Goal: Communication & Community: Answer question/provide support

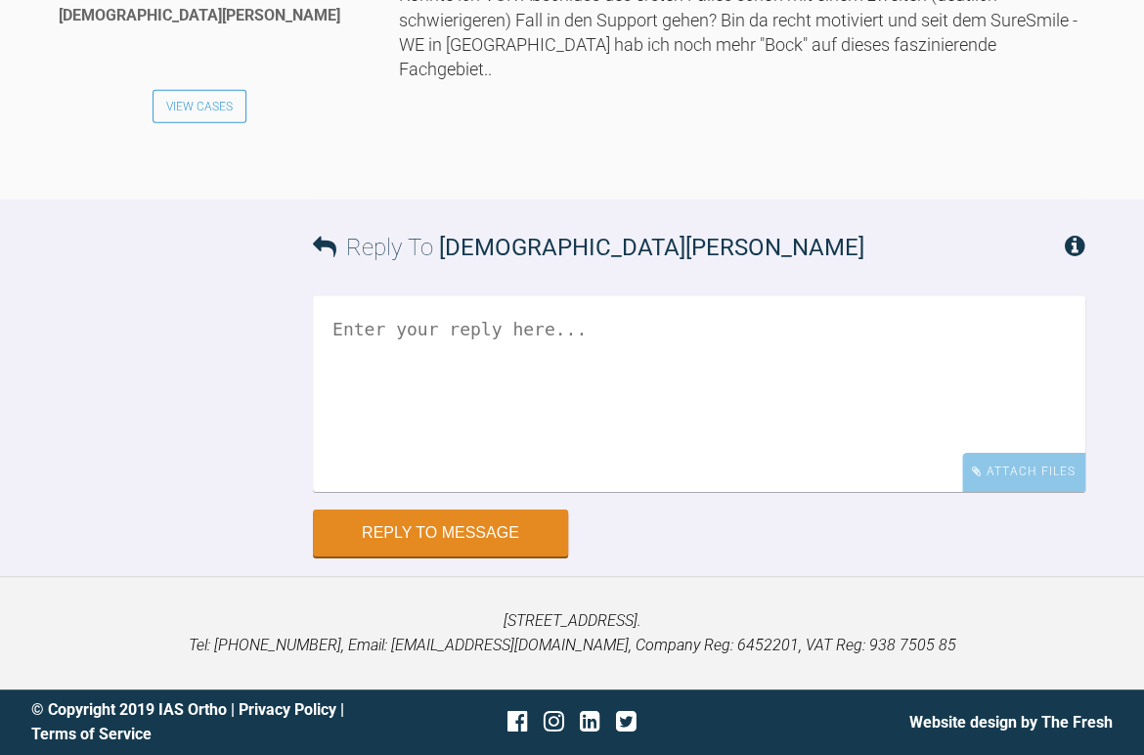
scroll to position [10701, 0]
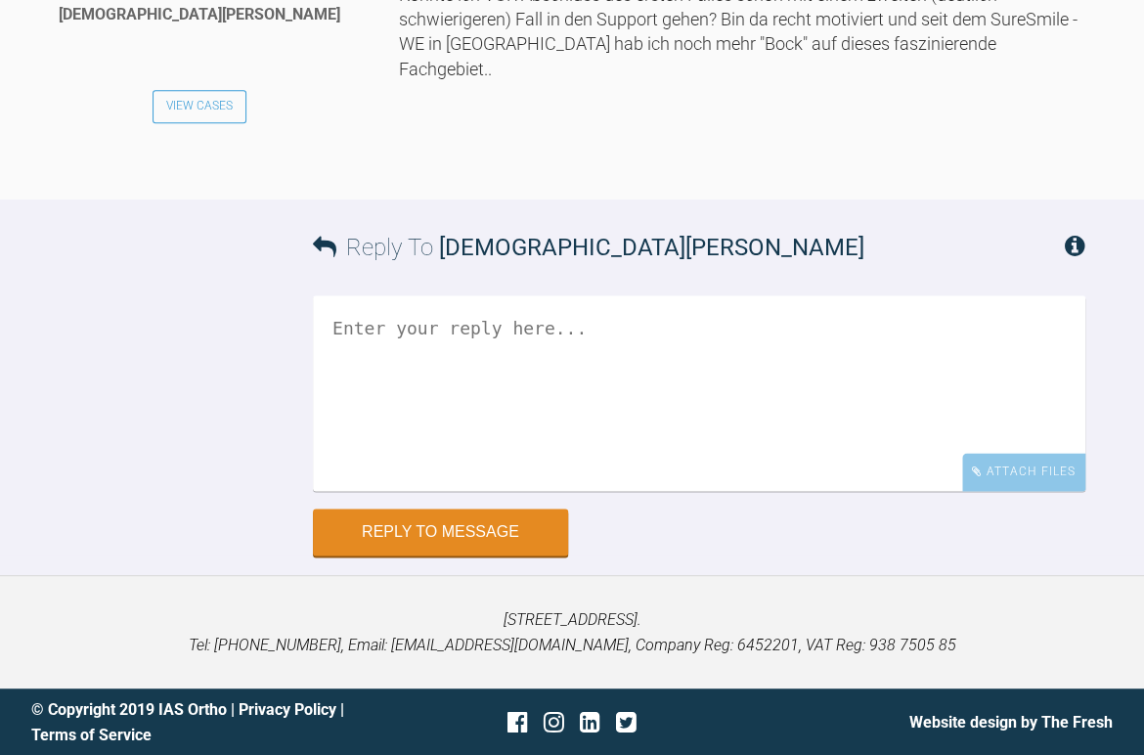
click at [384, 491] on textarea at bounding box center [699, 393] width 773 height 196
drag, startPoint x: 835, startPoint y: 589, endPoint x: 839, endPoint y: 604, distance: 16.1
click at [835, 491] on textarea "Ja natürlich kannst du mit dem 2. Fall anfangen ... ber bitte einen neuen Threa…" at bounding box center [699, 393] width 773 height 196
drag, startPoint x: 331, startPoint y: 605, endPoint x: 389, endPoint y: 606, distance: 58.7
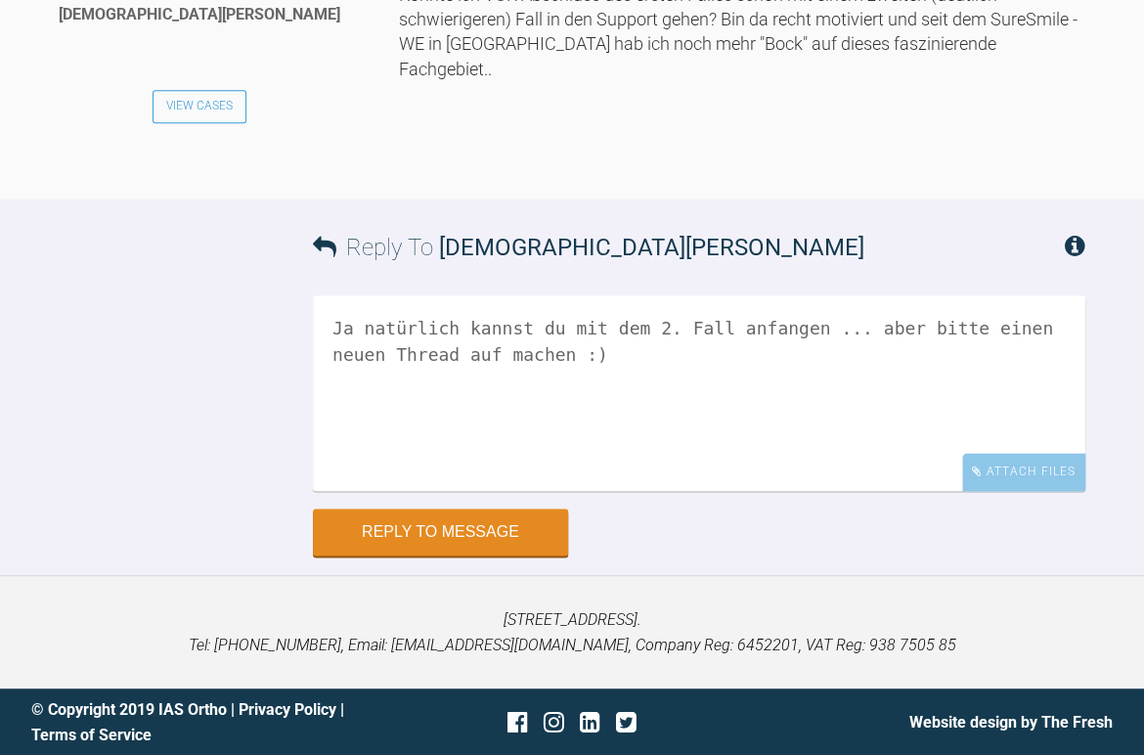
click at [389, 491] on textarea "Ja natürlich kannst du mit dem 2. Fall anfangen ... aber bitte einen neuen Thre…" at bounding box center [699, 393] width 773 height 196
click at [325, 491] on textarea "Ja natürlich kannst du mit dem 2. Fall anfangen ... aber bitte einen neuen Fall…" at bounding box center [699, 393] width 773 height 196
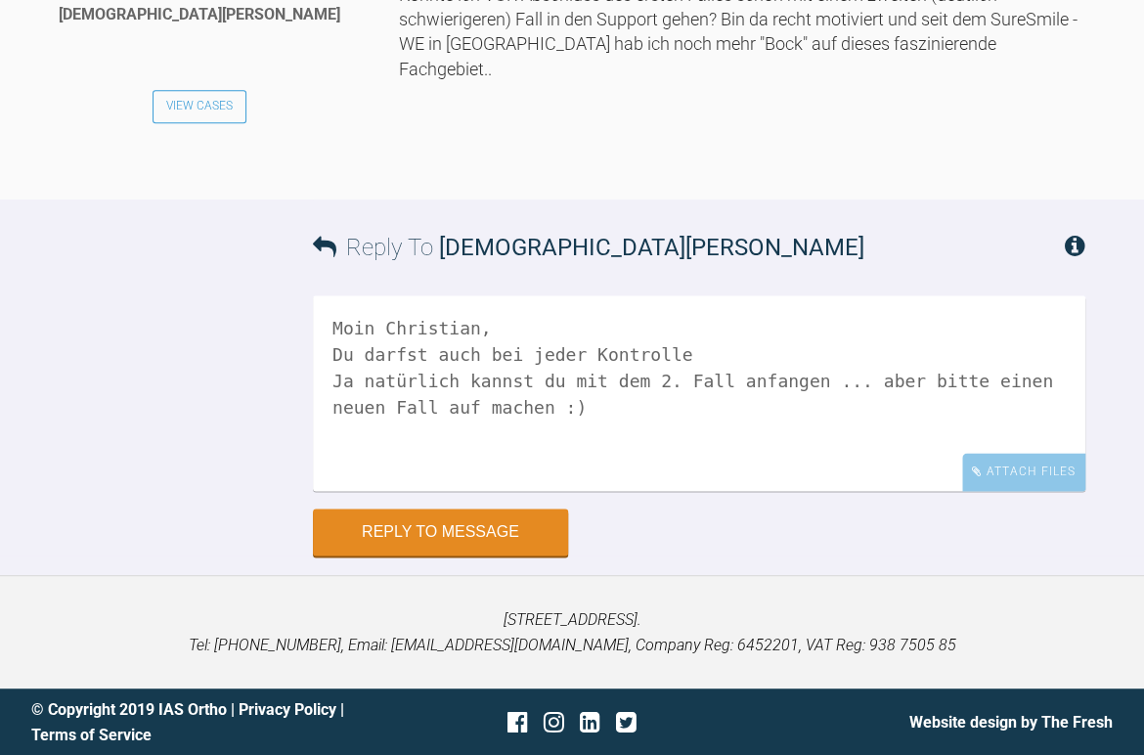
drag, startPoint x: 366, startPoint y: 617, endPoint x: 420, endPoint y: 616, distance: 53.8
click at [420, 491] on textarea "Moin Christian, Du darfst auch bei jeder Kontrolle Ja natürlich kannst du mit d…" at bounding box center [699, 393] width 773 height 196
click at [700, 491] on textarea "[PERSON_NAME], Du solltest auch bei jeder Kontrolle Ja natürlich kannst du mit …" at bounding box center [699, 393] width 773 height 196
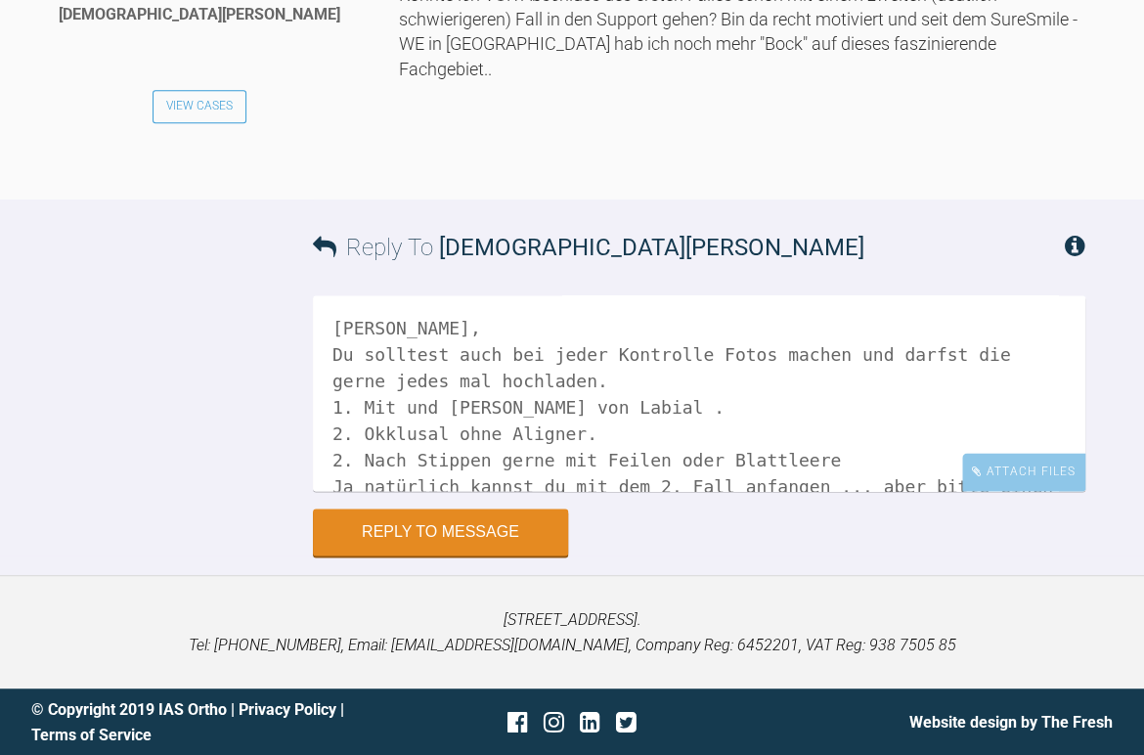
click at [823, 491] on textarea "[PERSON_NAME], Du solltest auch bei jeder Kontrolle Fotos machen und darfst die…" at bounding box center [699, 393] width 773 height 196
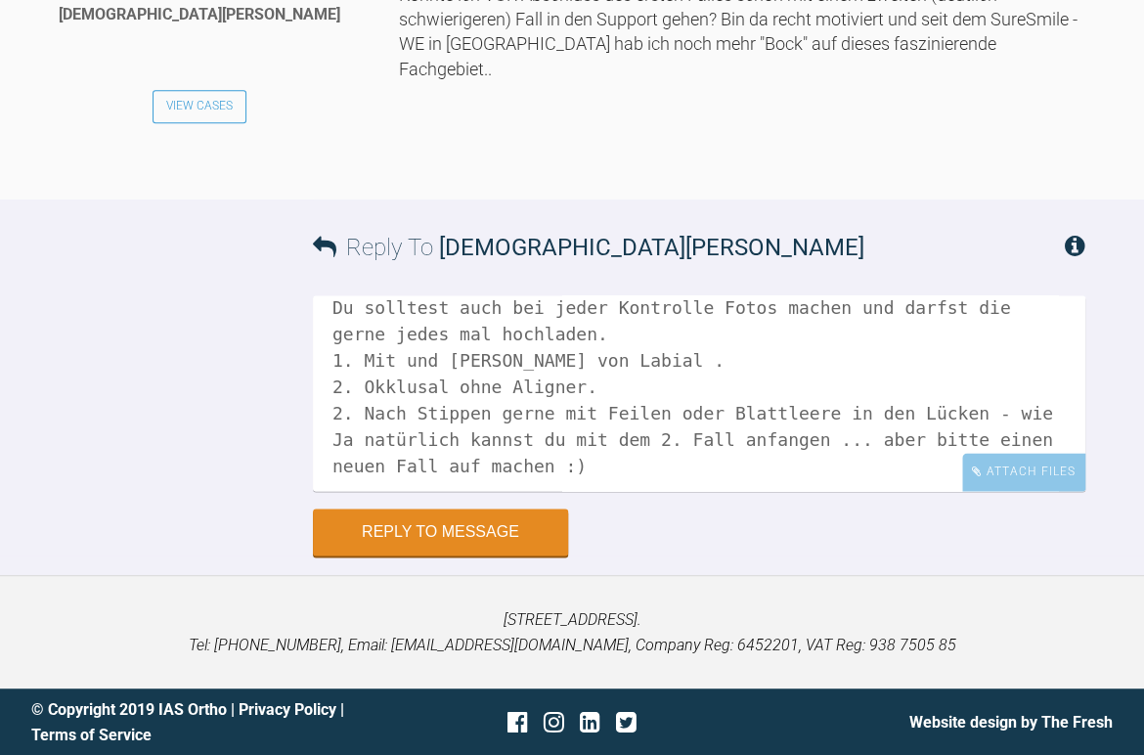
scroll to position [81, 0]
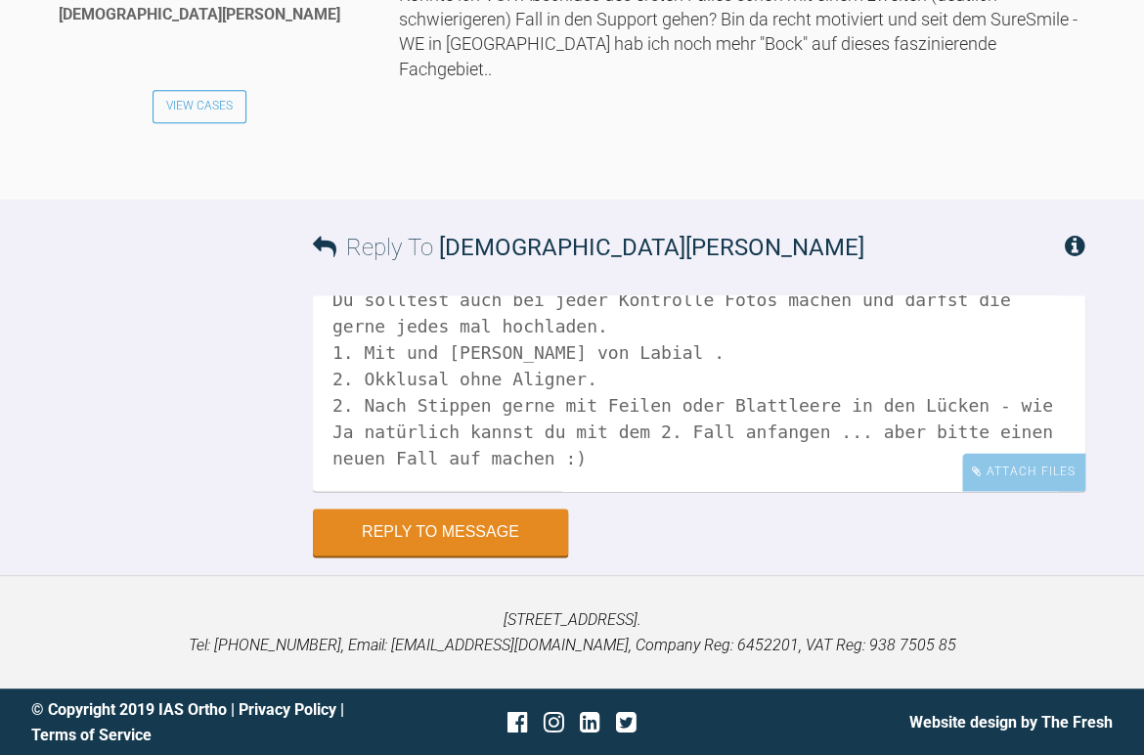
click at [1013, 491] on textarea "[PERSON_NAME], Du solltest auch bei jeder Kontrolle Fotos machen und darfst die…" at bounding box center [699, 393] width 773 height 196
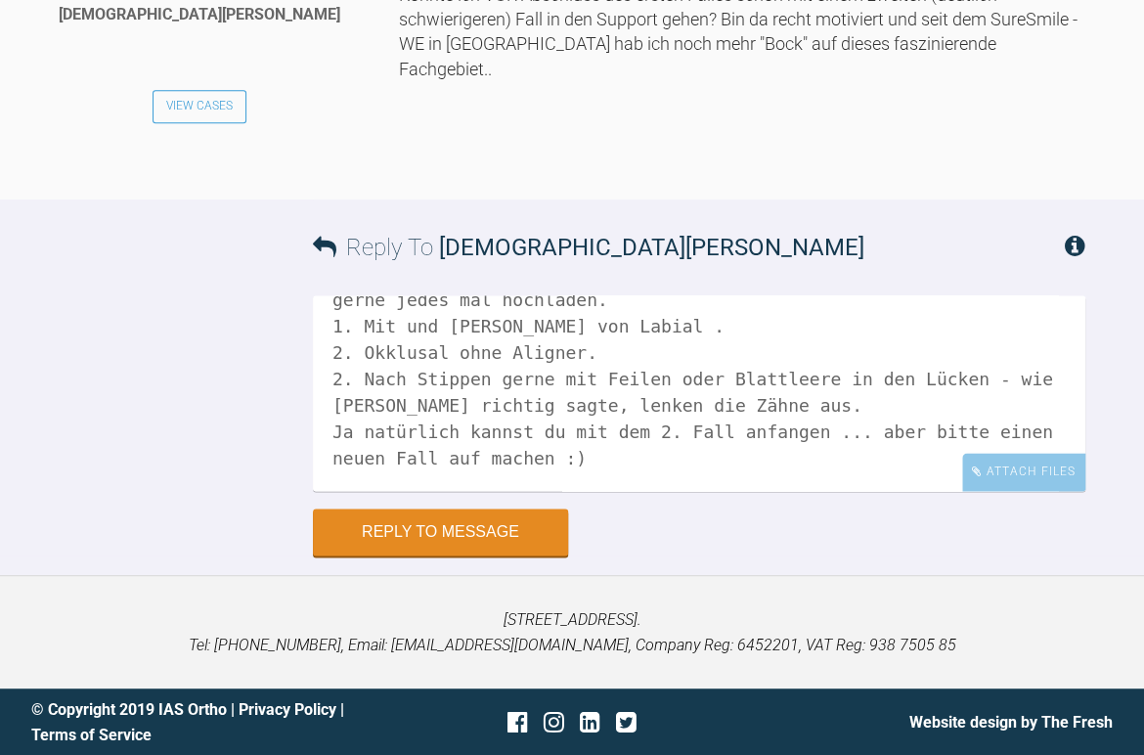
scroll to position [10798, 0]
drag, startPoint x: 529, startPoint y: 499, endPoint x: 549, endPoint y: 504, distance: 20.2
click at [534, 491] on textarea "[PERSON_NAME], Du solltest auch bei jeder Kontrolle Fotos machen und darfst die…" at bounding box center [699, 393] width 773 height 196
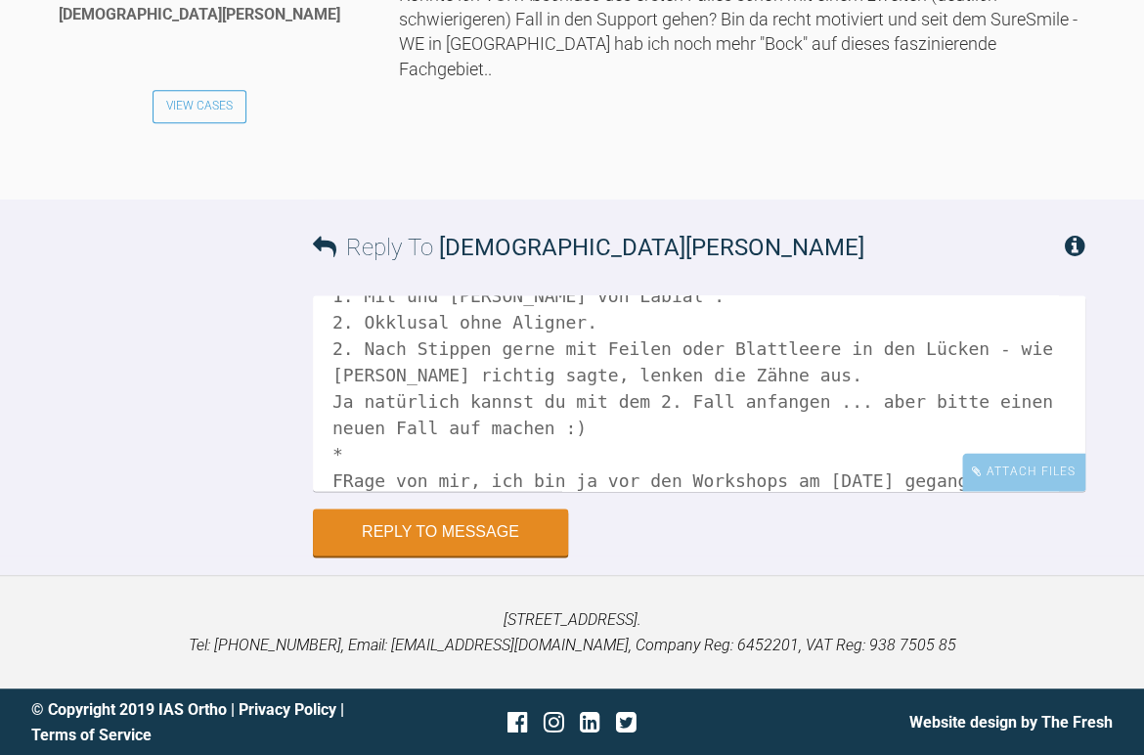
scroll to position [138, 0]
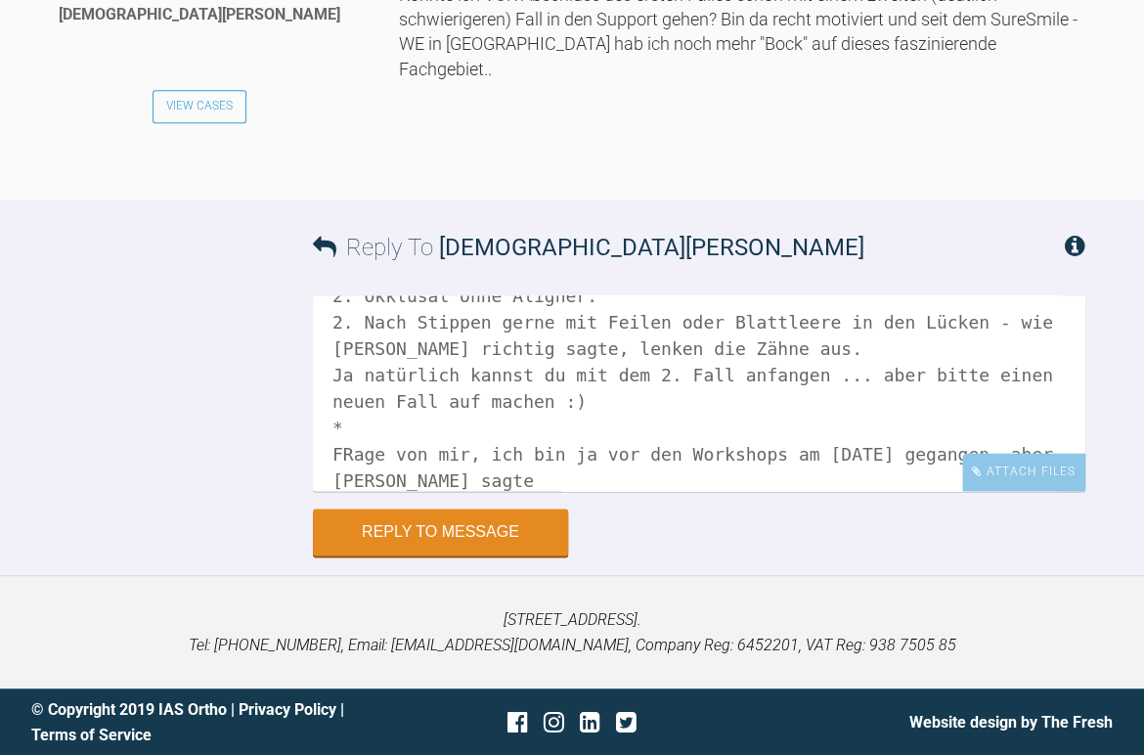
click at [350, 491] on textarea "[PERSON_NAME], Du solltest auch bei jeder Kontrolle Fotos machen und darfst die…" at bounding box center [699, 393] width 773 height 196
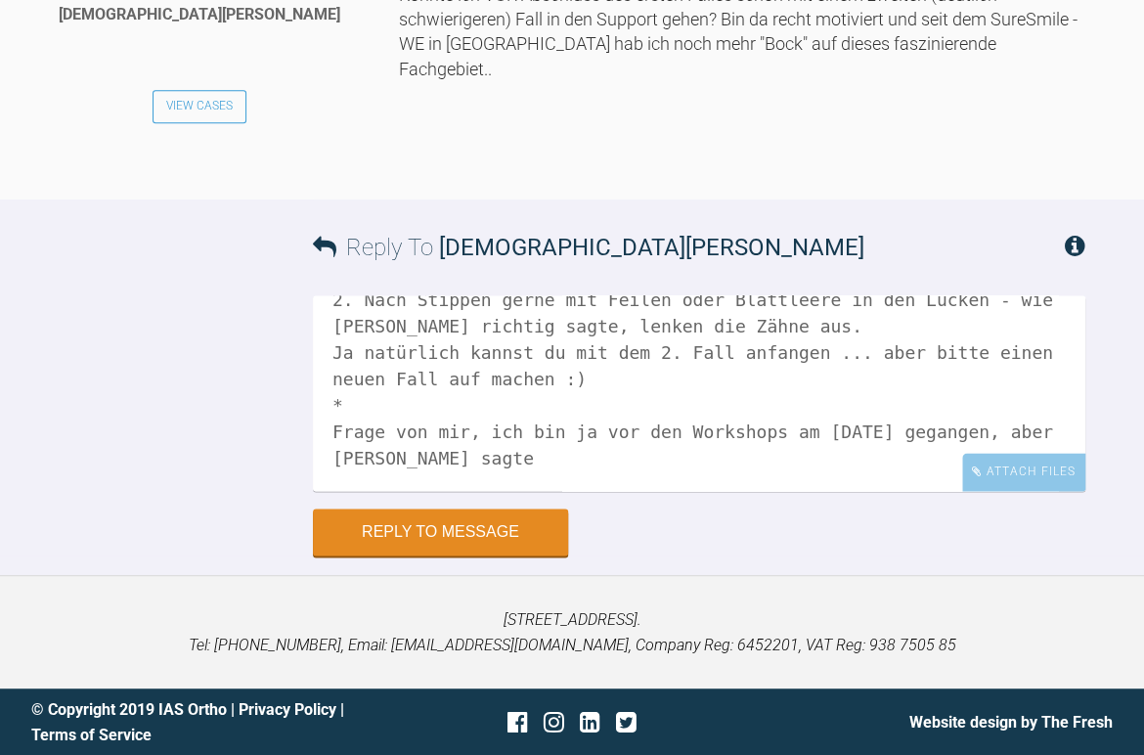
scroll to position [187, 0]
click at [535, 491] on textarea "[PERSON_NAME], Du solltest auch bei jeder Kontrolle Fotos machen und darfst die…" at bounding box center [699, 393] width 773 height 196
click at [498, 491] on textarea "[PERSON_NAME], Du solltest auch bei jeder Kontrolle Fotos machen und darfst die…" at bounding box center [699, 393] width 773 height 196
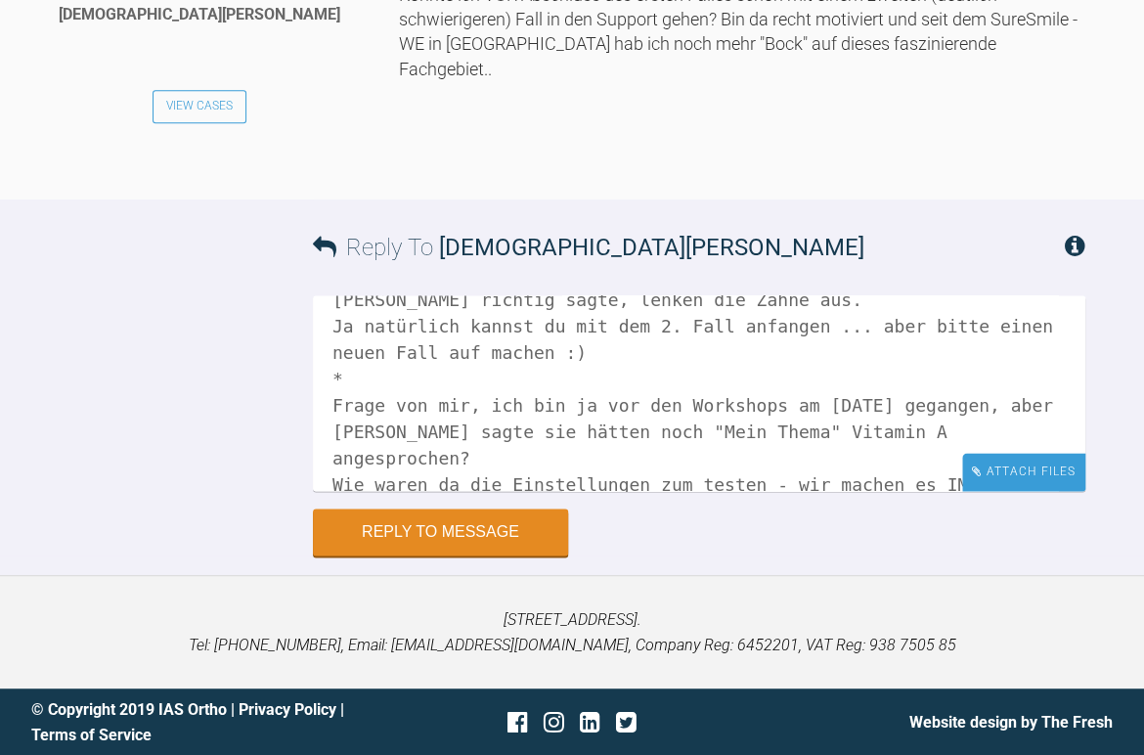
drag, startPoint x: 955, startPoint y: 520, endPoint x: 974, endPoint y: 534, distance: 23.9
click at [957, 491] on textarea "[PERSON_NAME], Du solltest auch bei jeder Kontrolle Fotos machen und darfst die…" at bounding box center [699, 393] width 773 height 196
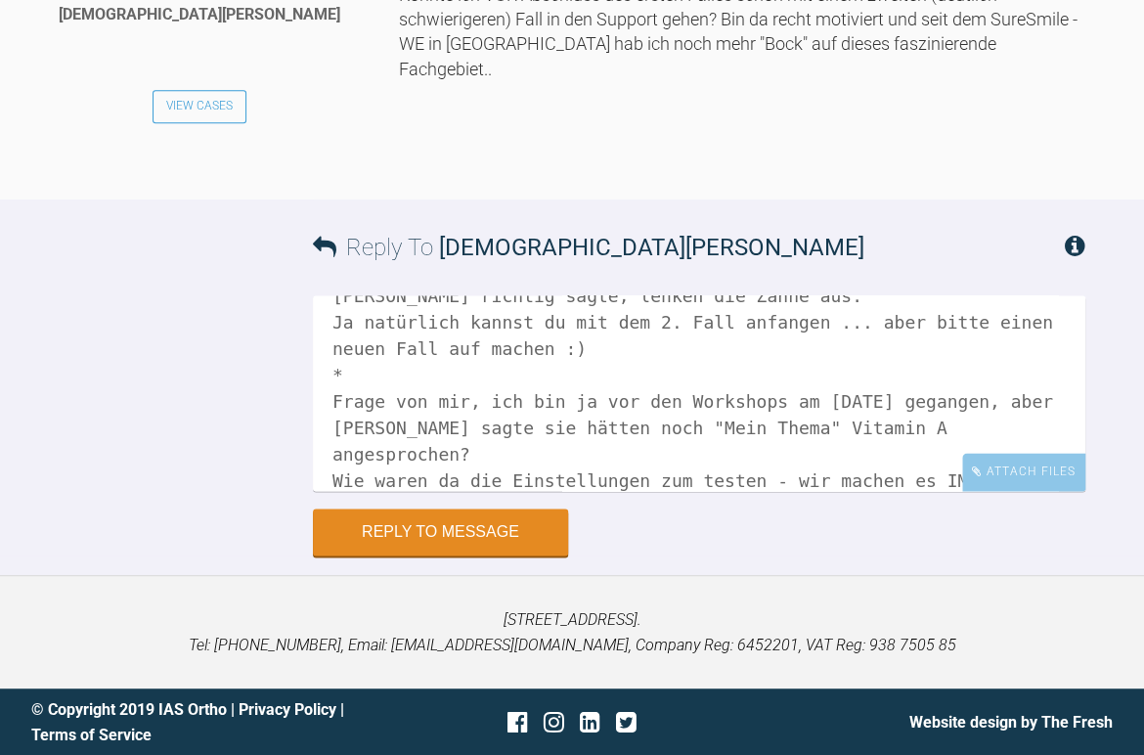
scroll to position [217, 0]
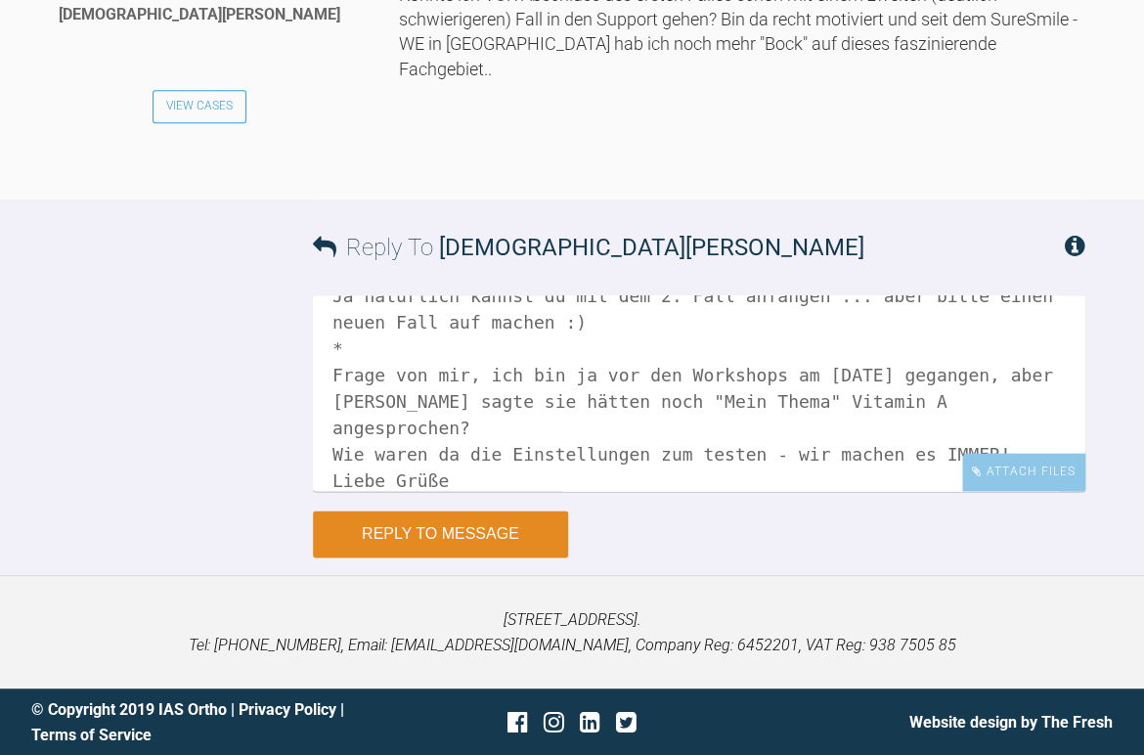
type textarea "[PERSON_NAME], Du solltest auch bei jeder Kontrolle Fotos machen und darfst die…"
click at [442, 557] on button "Reply to Message" at bounding box center [440, 534] width 255 height 47
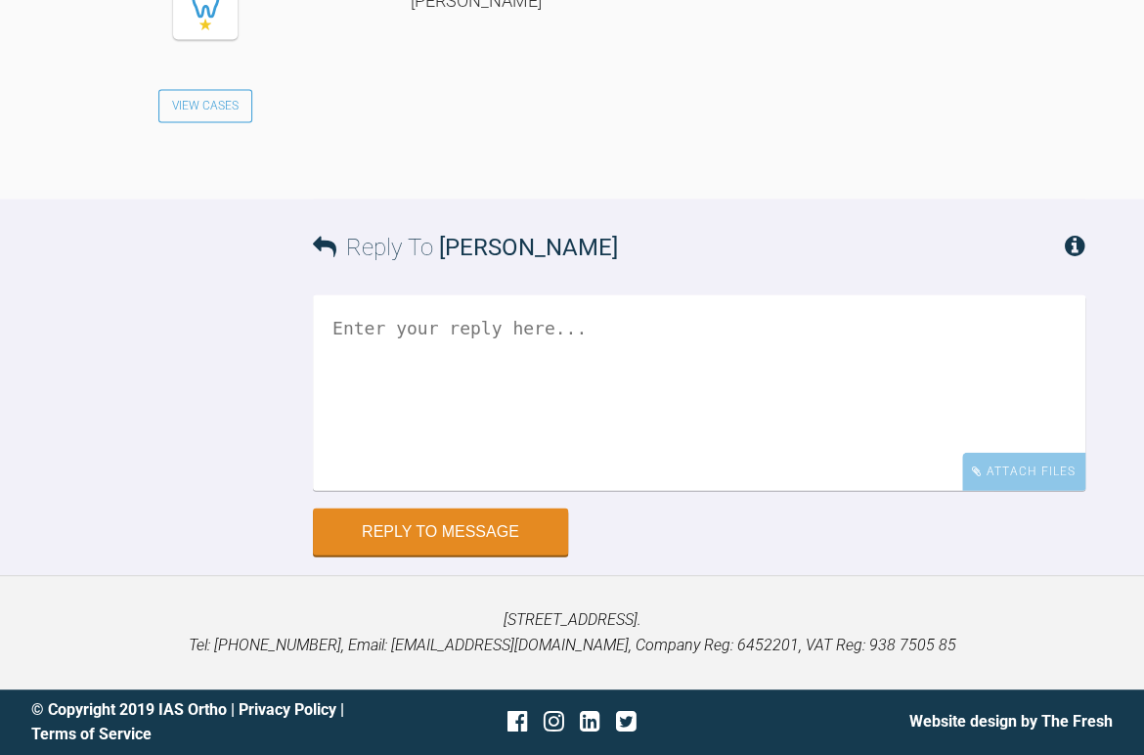
scroll to position [11405, 0]
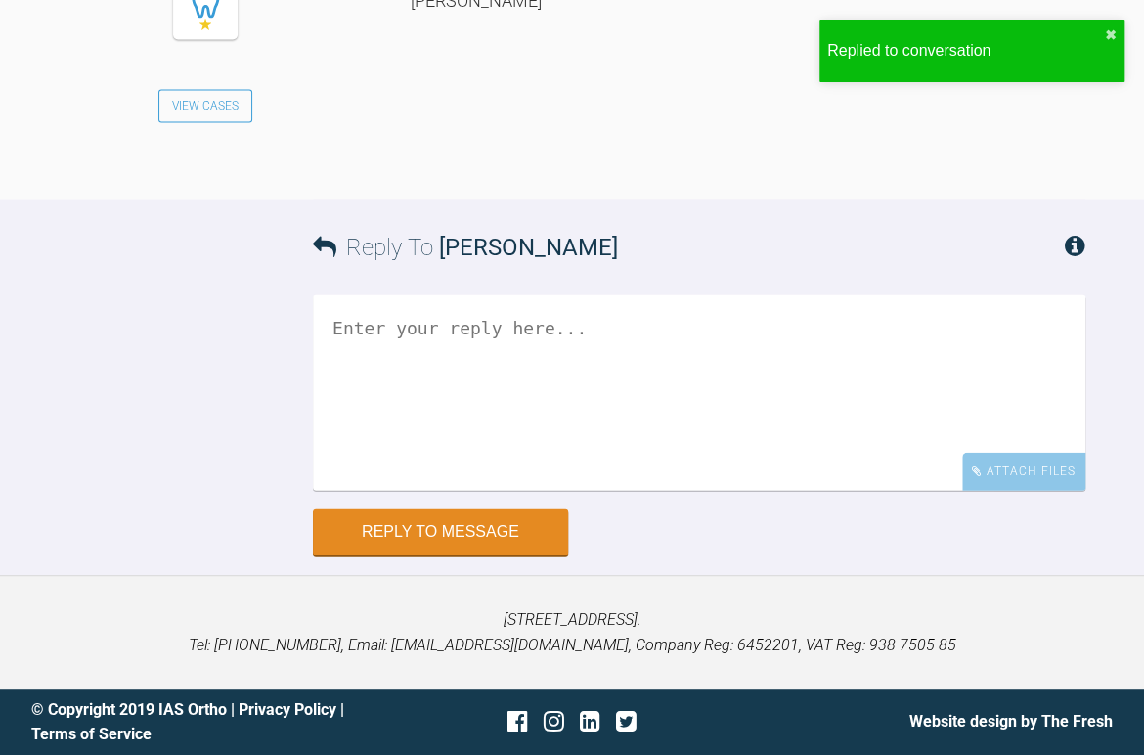
click at [445, 491] on textarea at bounding box center [699, 393] width 773 height 196
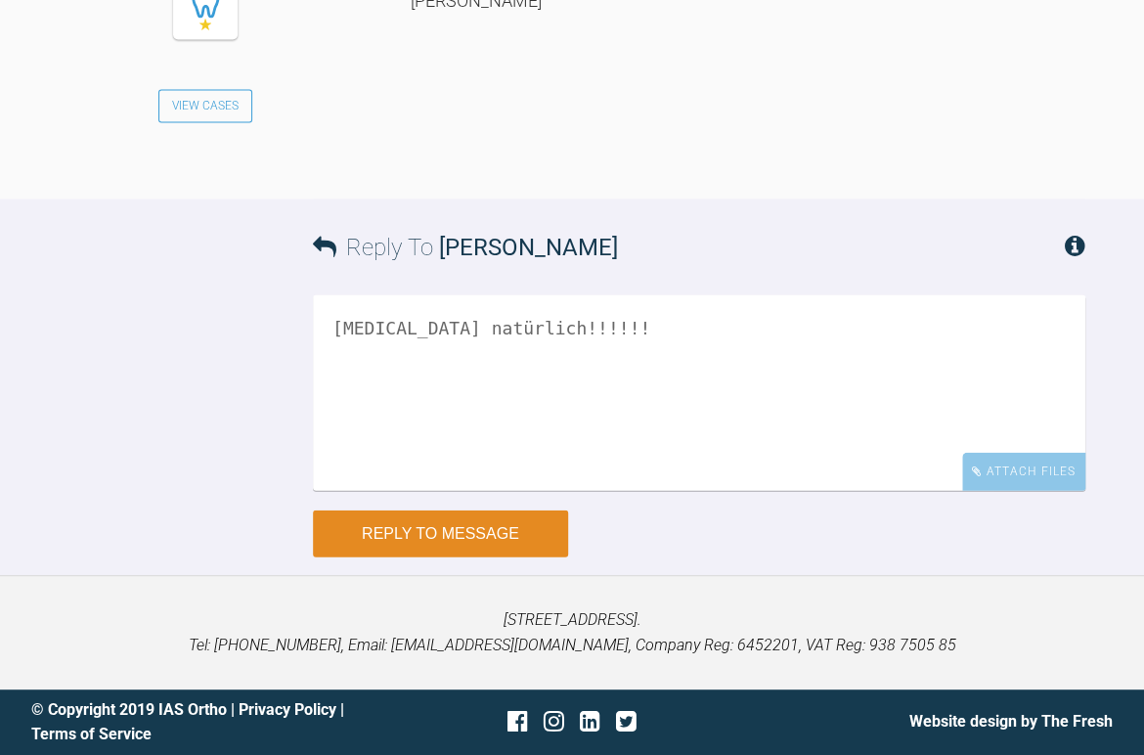
type textarea "[MEDICAL_DATA] natürlich!!!!!!"
click at [502, 557] on button "Reply to Message" at bounding box center [440, 534] width 255 height 47
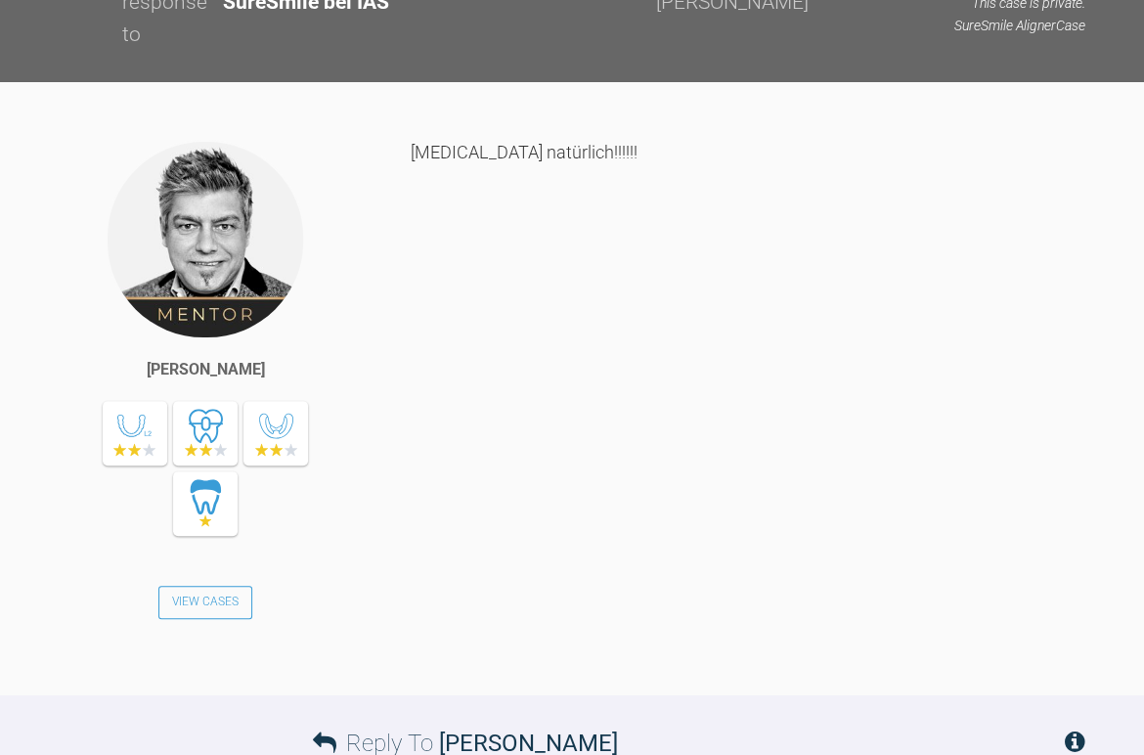
scroll to position [11296, 0]
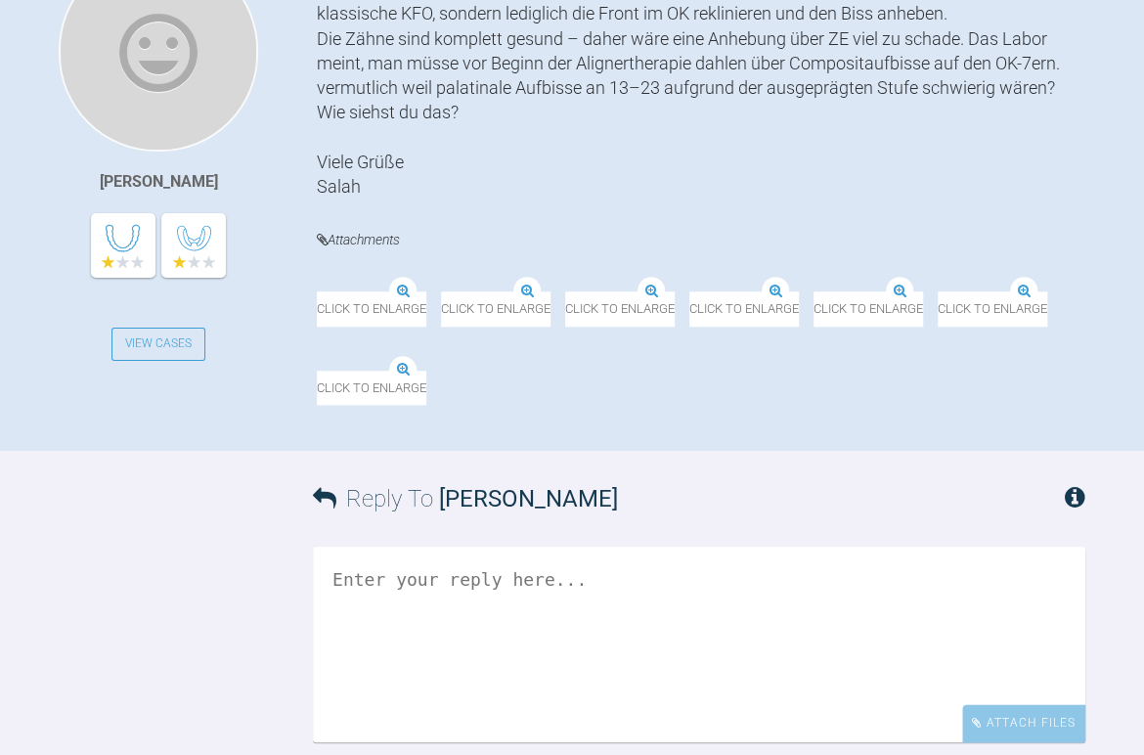
scroll to position [782, 0]
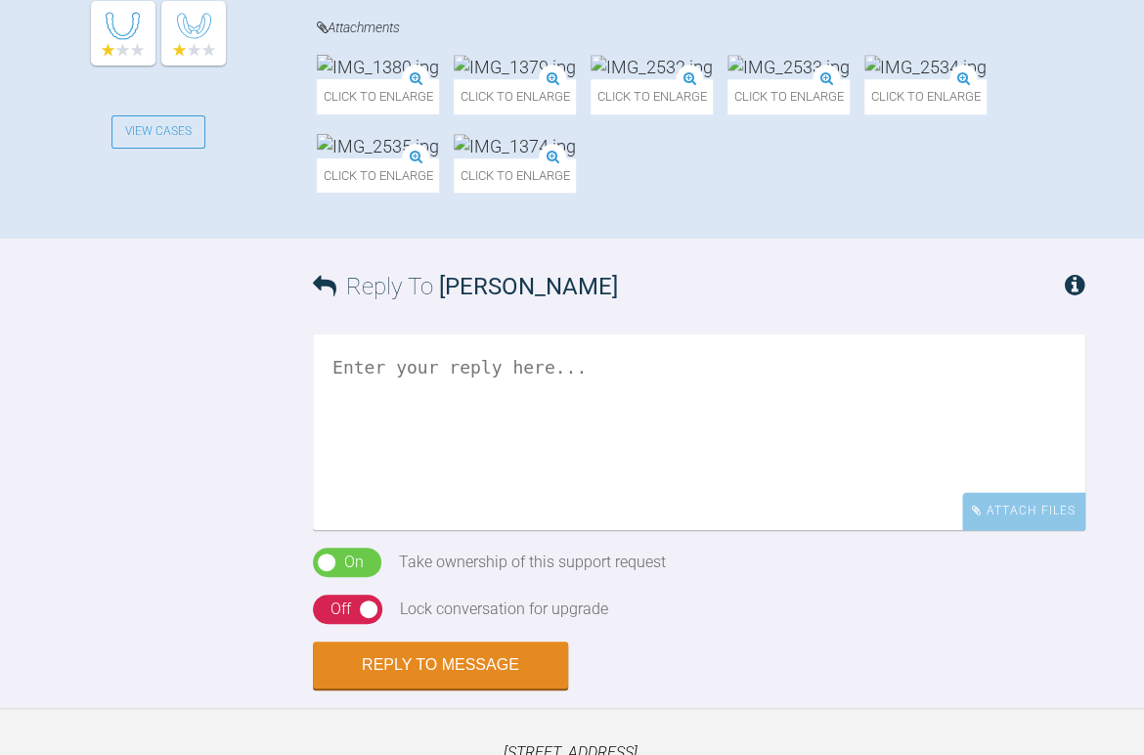
click at [454, 158] on img at bounding box center [515, 146] width 122 height 24
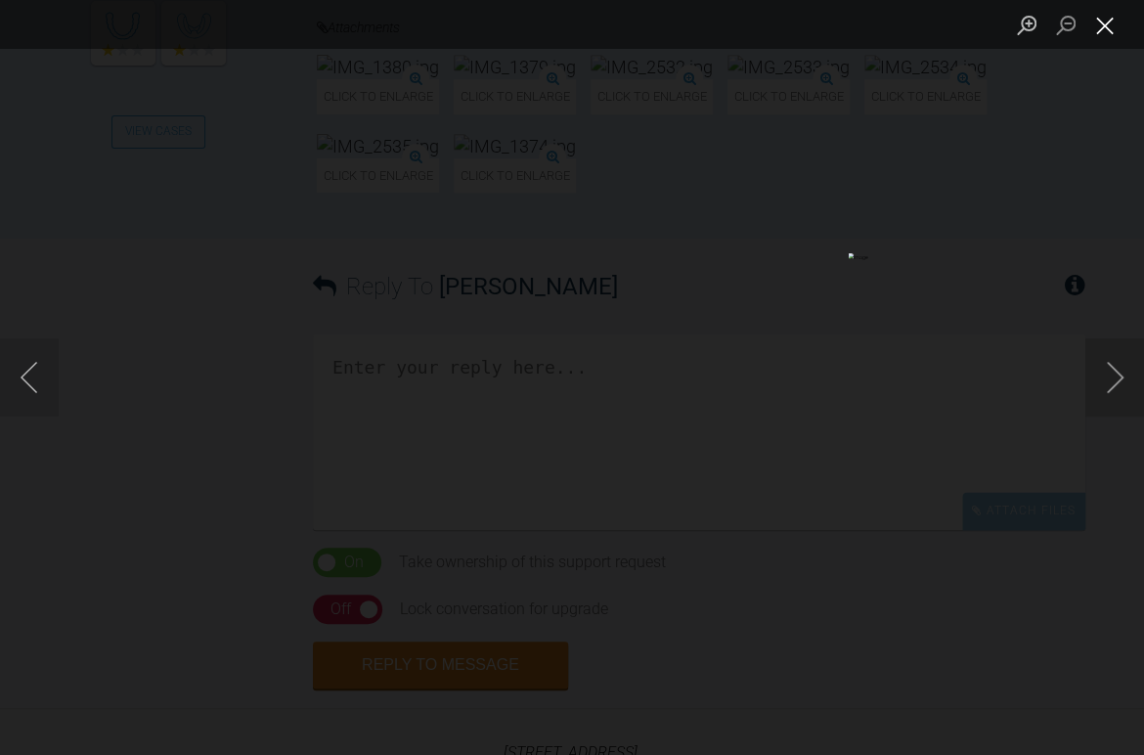
click at [1104, 28] on button "Close lightbox" at bounding box center [1105, 25] width 39 height 34
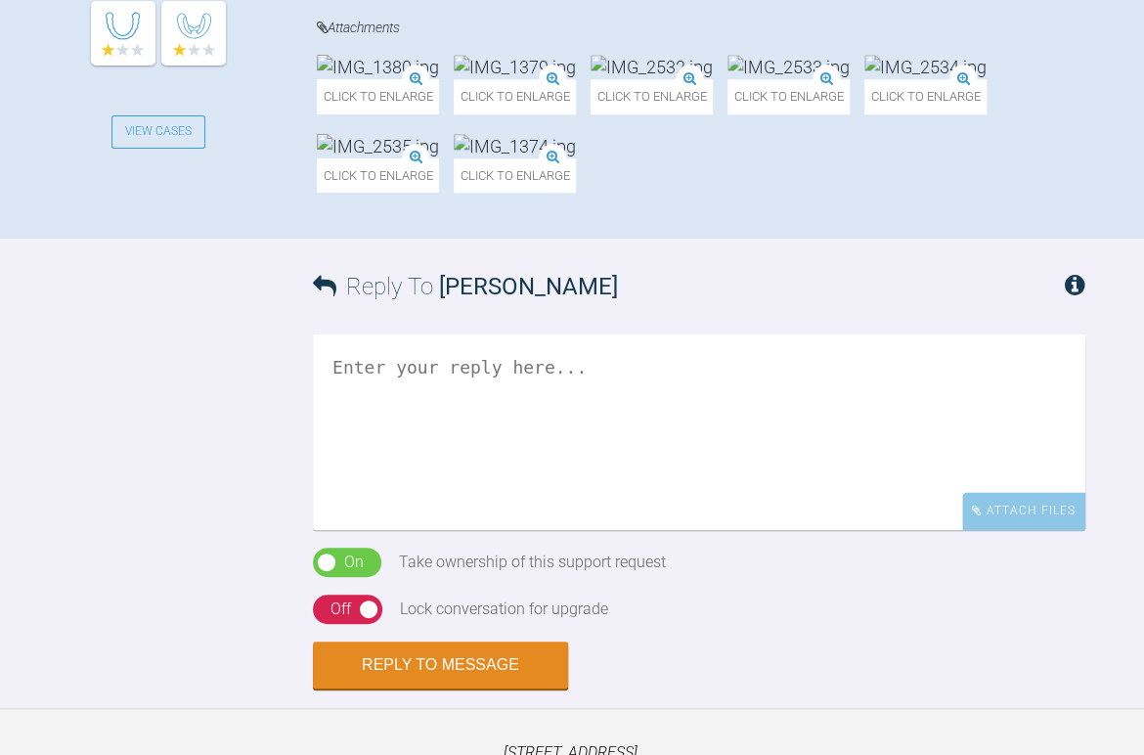
click at [576, 79] on img at bounding box center [515, 67] width 122 height 24
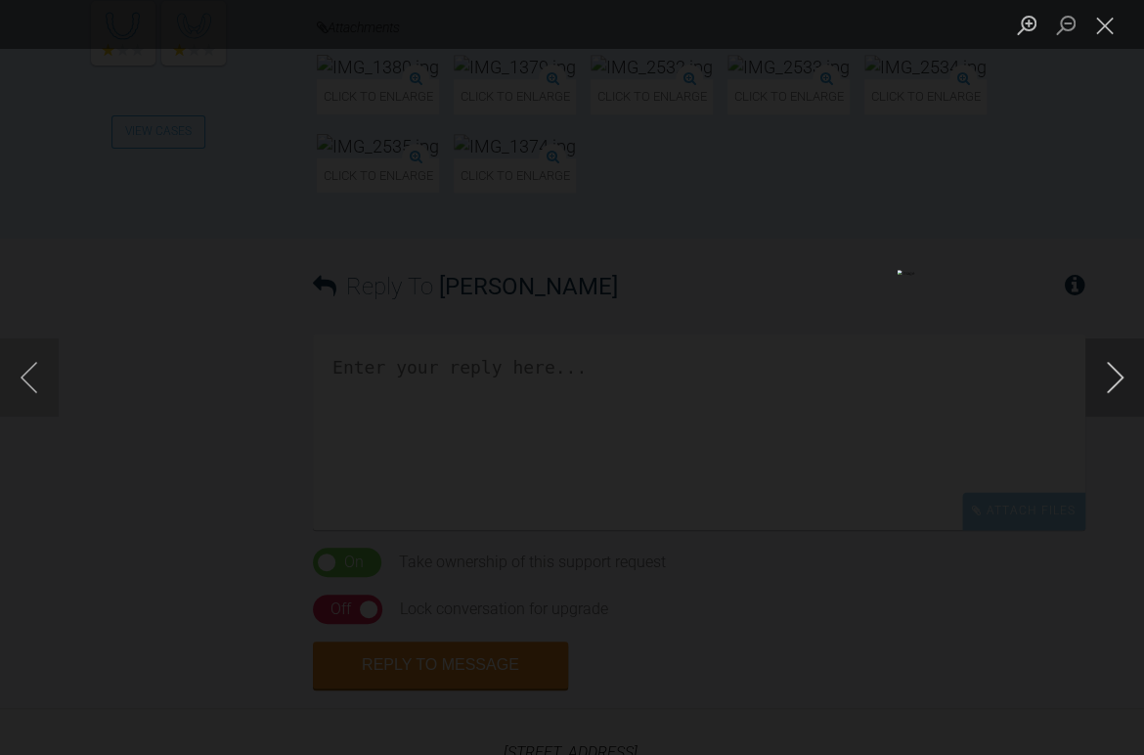
click at [1107, 387] on button "Next image" at bounding box center [1115, 377] width 59 height 78
click at [1106, 384] on button "Next image" at bounding box center [1115, 377] width 59 height 78
click at [1112, 376] on button "Next image" at bounding box center [1115, 377] width 59 height 78
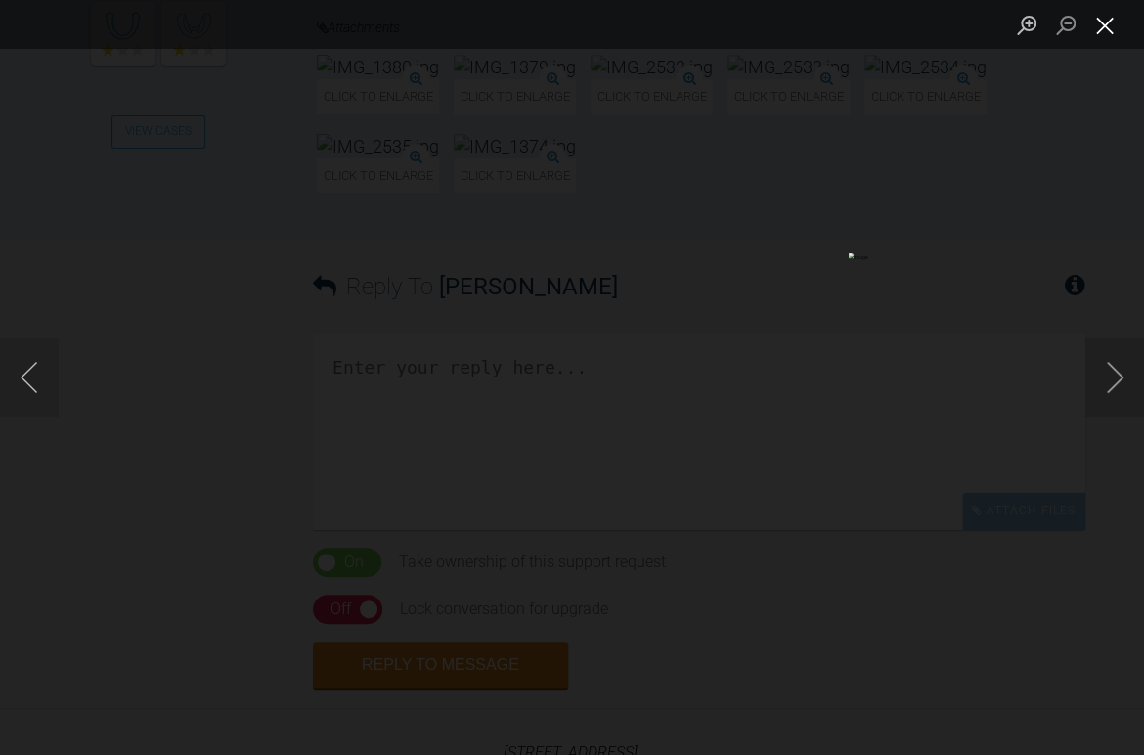
click at [1087, 26] on button "Close lightbox" at bounding box center [1105, 25] width 39 height 34
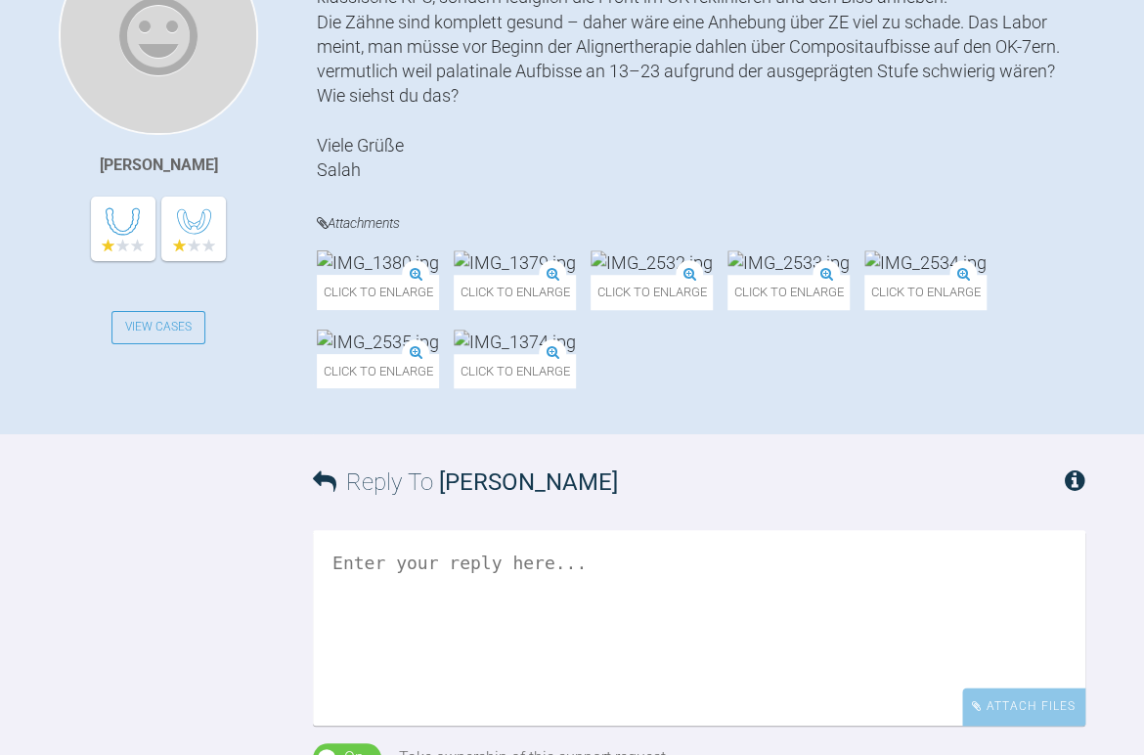
scroll to position [1076, 0]
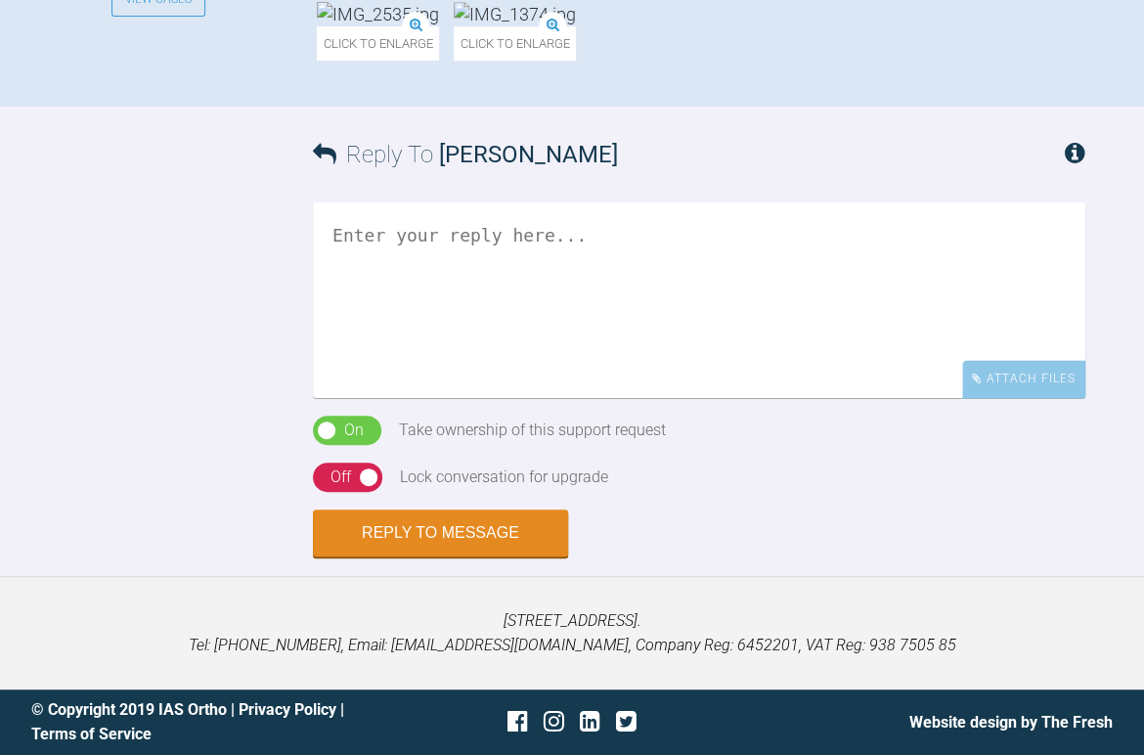
click at [454, 26] on img at bounding box center [515, 14] width 122 height 24
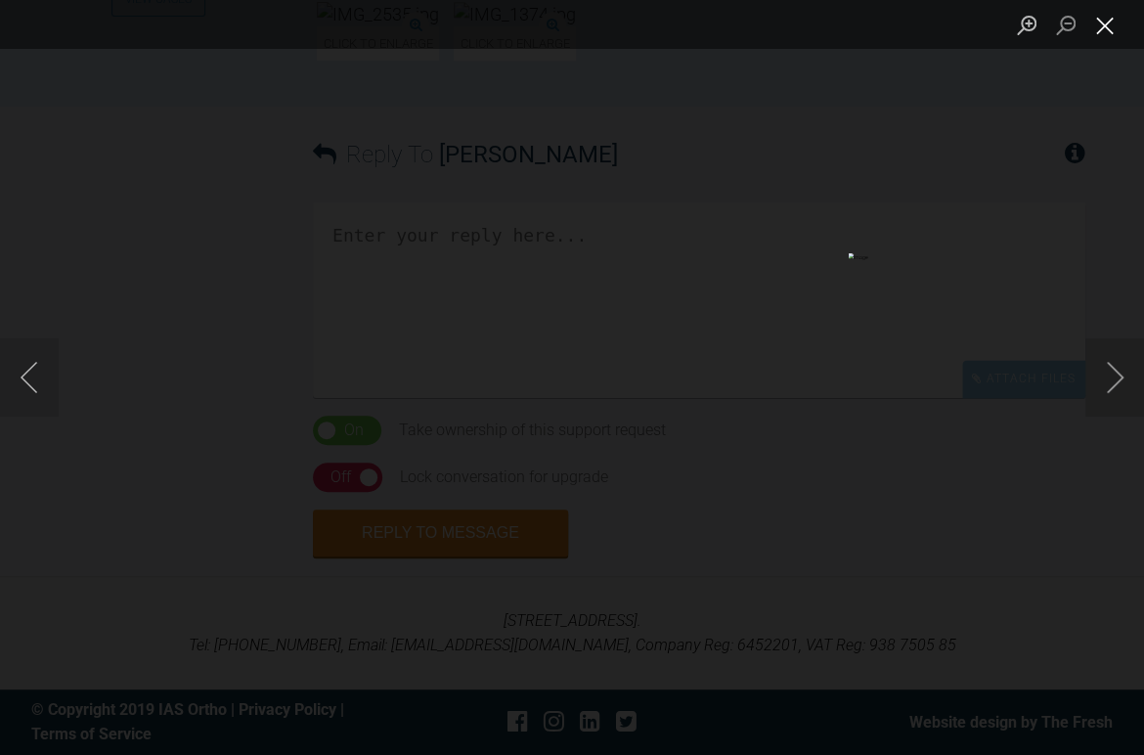
click at [1103, 24] on button "Close lightbox" at bounding box center [1105, 25] width 39 height 34
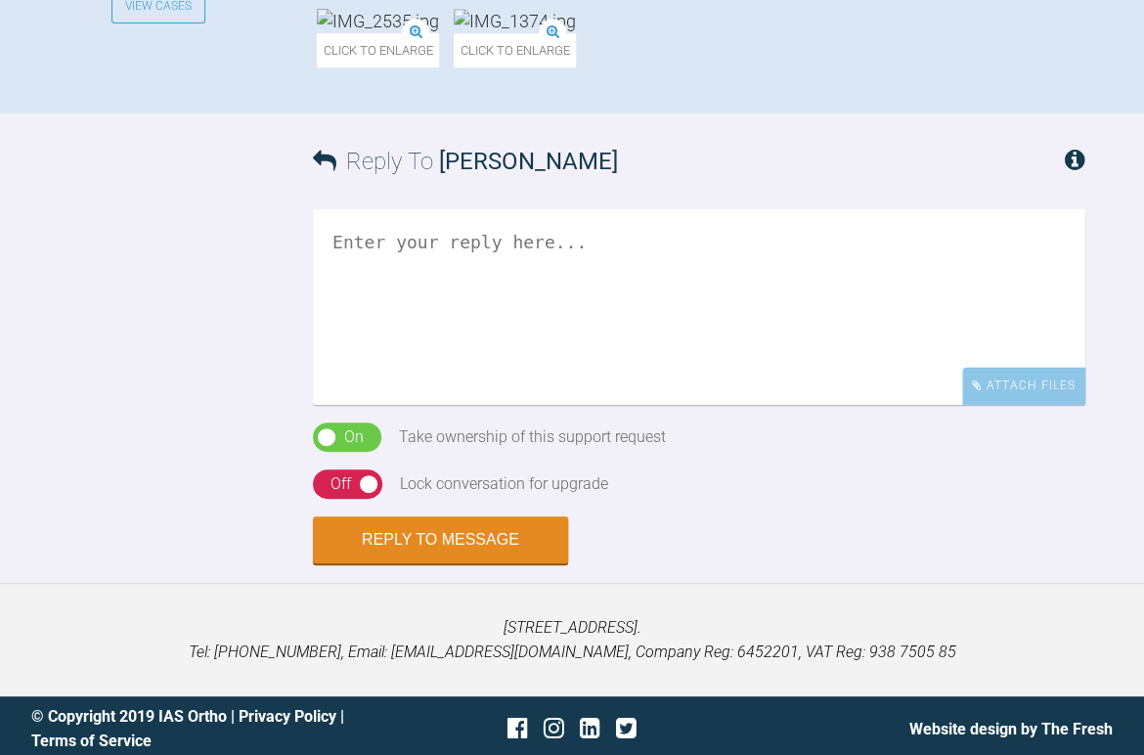
scroll to position [1174, 0]
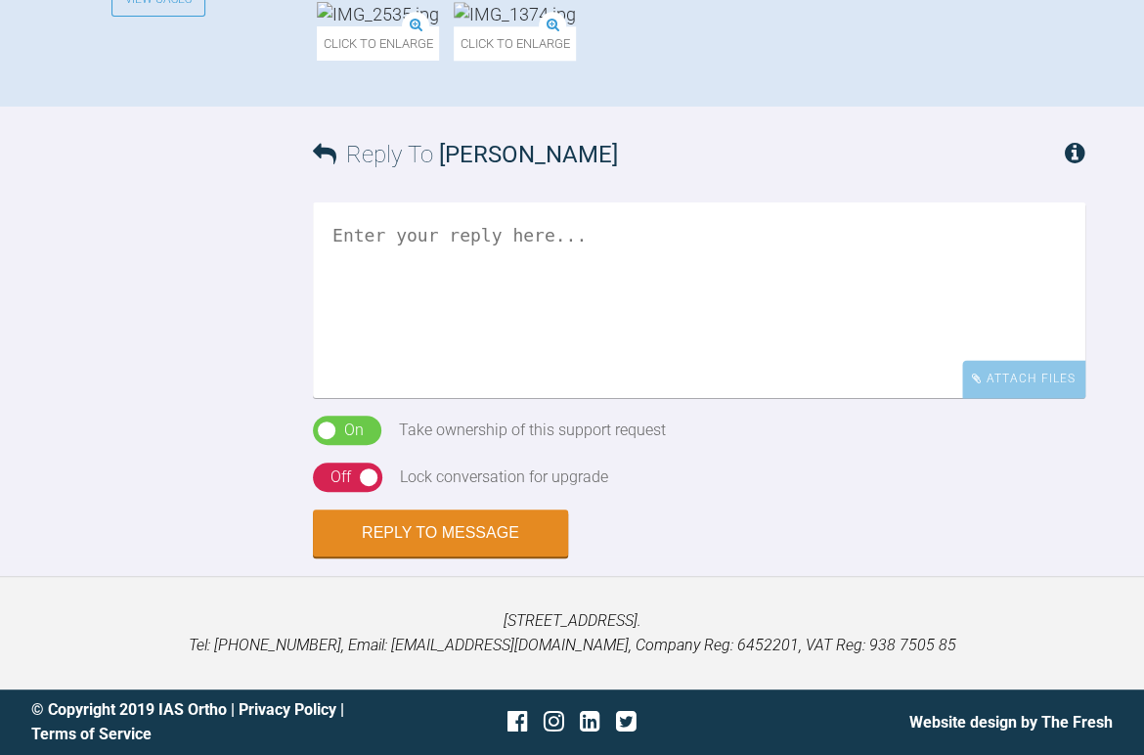
click at [358, 398] on textarea at bounding box center [699, 300] width 773 height 196
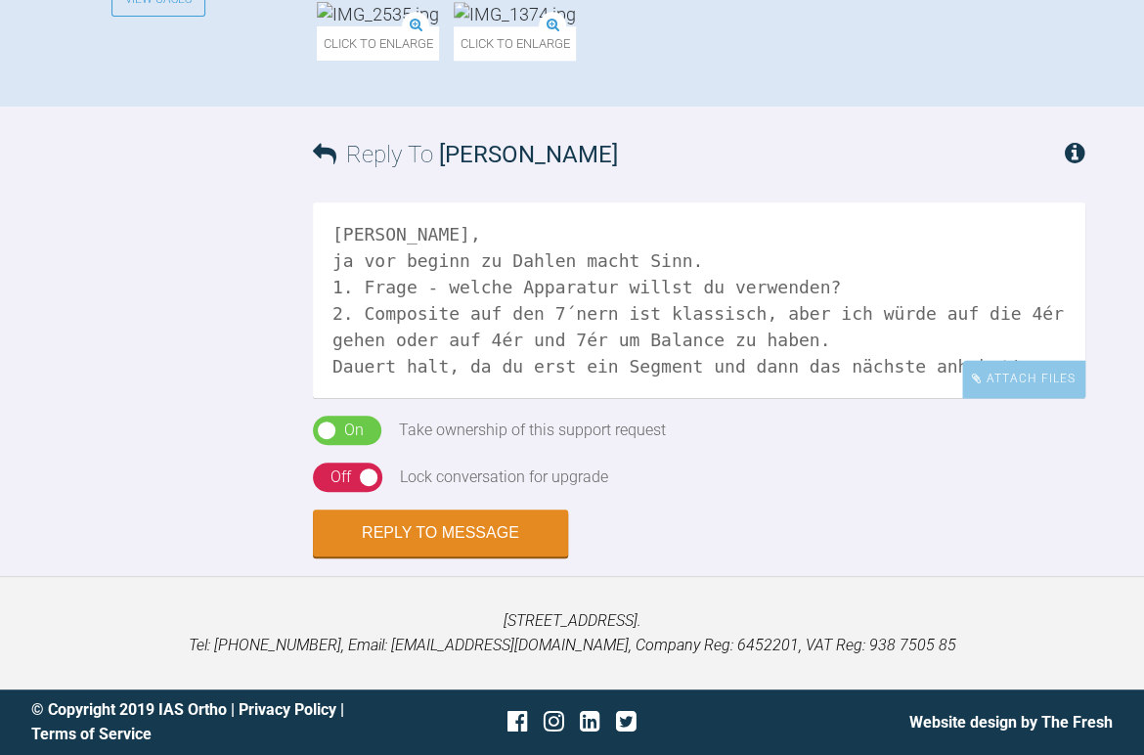
scroll to position [1479, 0]
click at [960, 363] on textarea "Moin Salah, ja vor beginn zu Dahlen macht Sinn. 1. Frage - welche Apparatur wil…" at bounding box center [699, 300] width 773 height 196
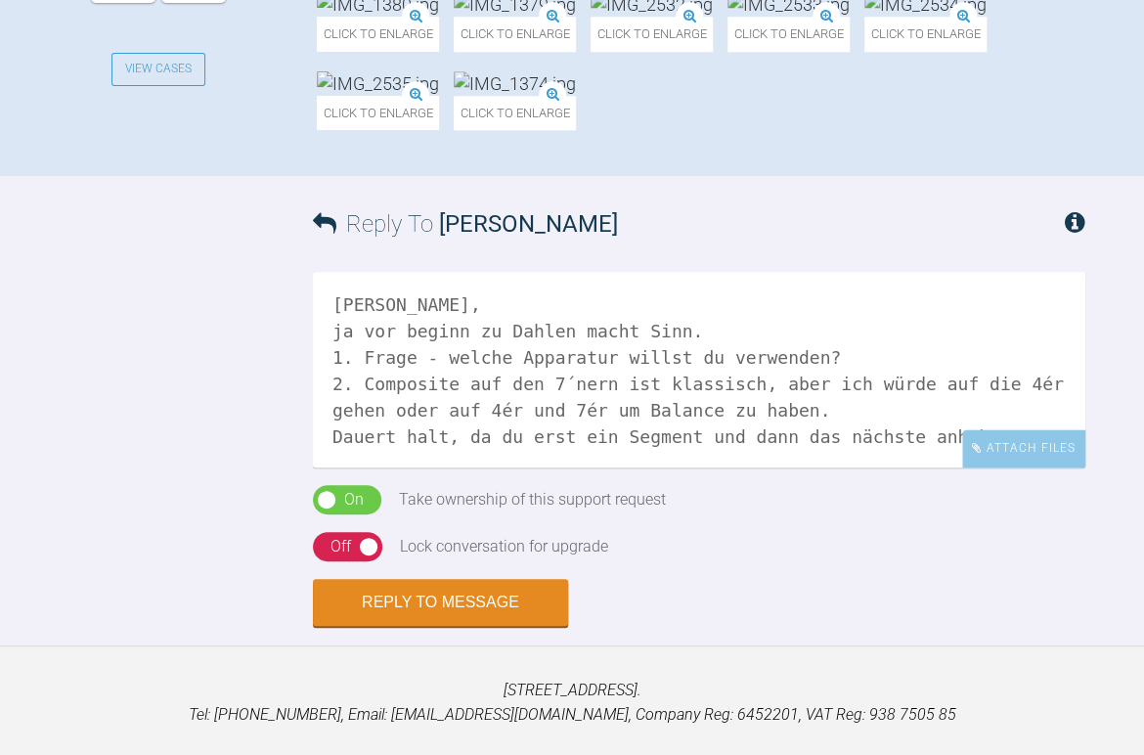
scroll to position [794, 0]
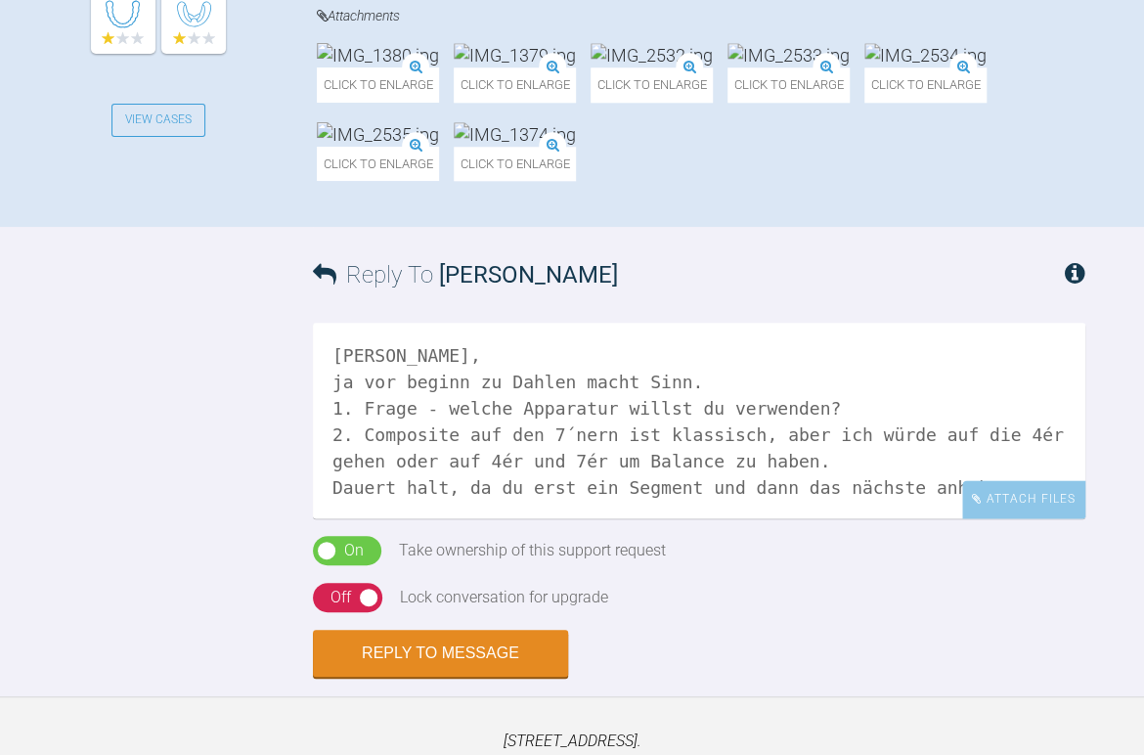
click at [728, 67] on img at bounding box center [789, 55] width 122 height 24
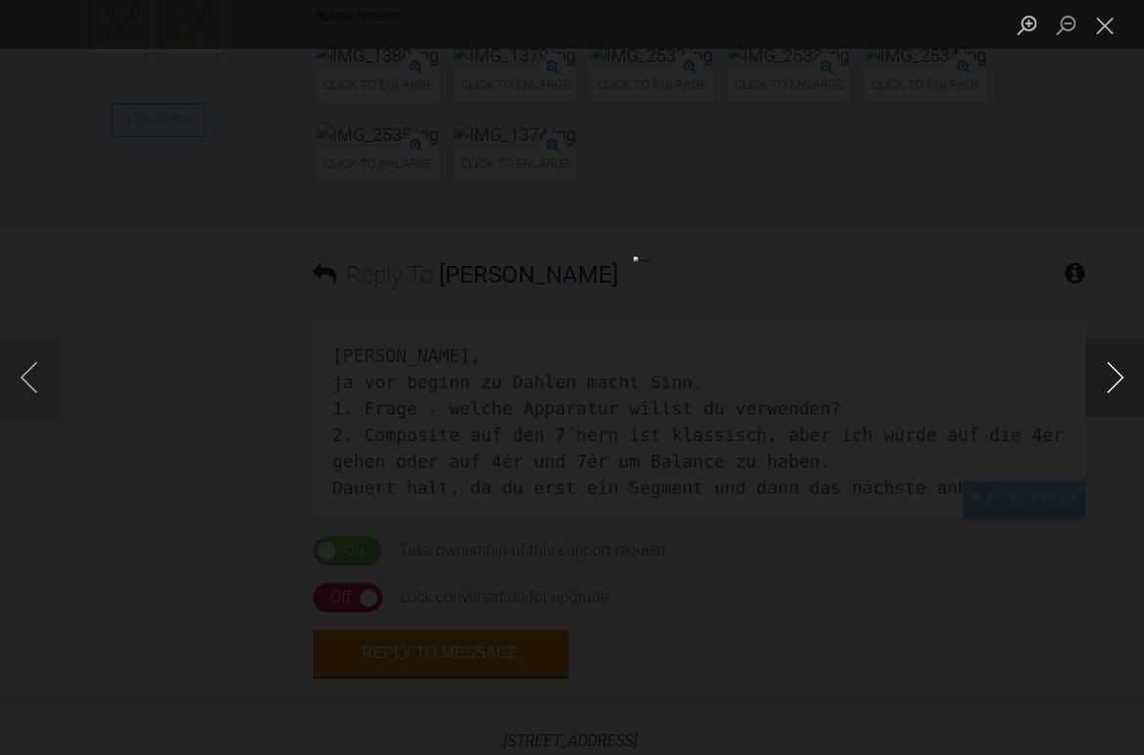
click at [1117, 363] on button "Next image" at bounding box center [1115, 377] width 59 height 78
click at [1097, 32] on button "Close lightbox" at bounding box center [1105, 25] width 39 height 34
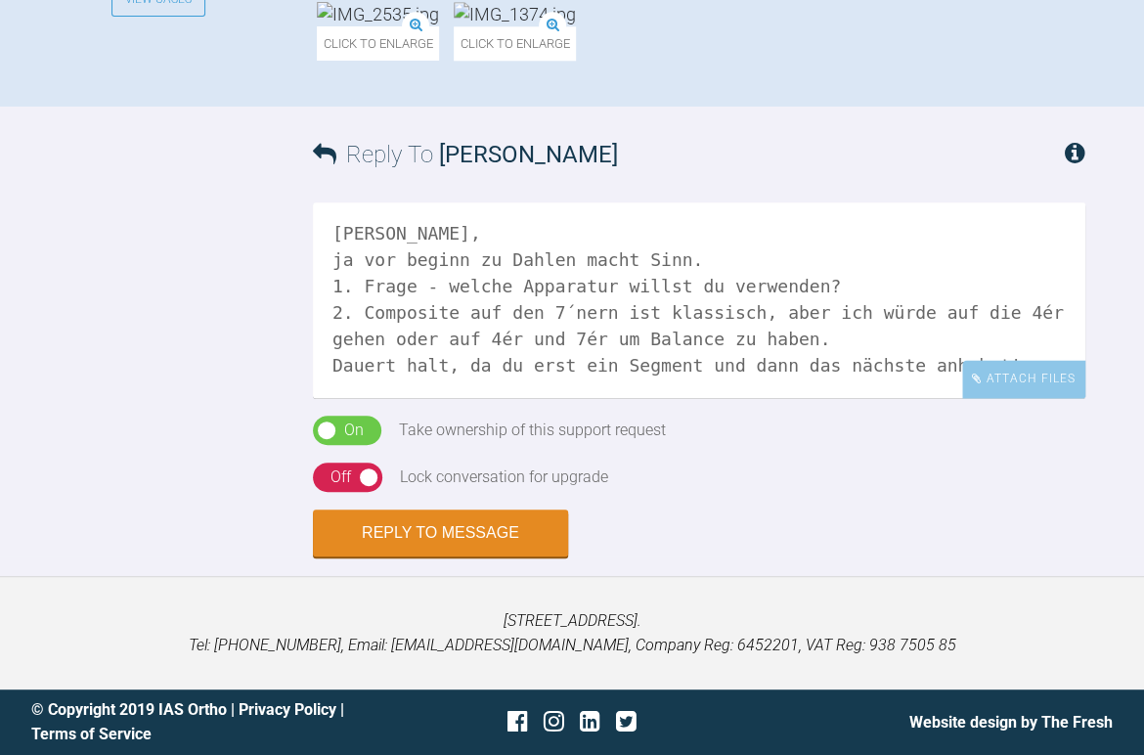
scroll to position [1381, 0]
click at [354, 398] on textarea "Moin Salah, ja vor beginn zu Dahlen macht Sinn. 1. Frage - welche Apparatur wil…" at bounding box center [699, 300] width 773 height 196
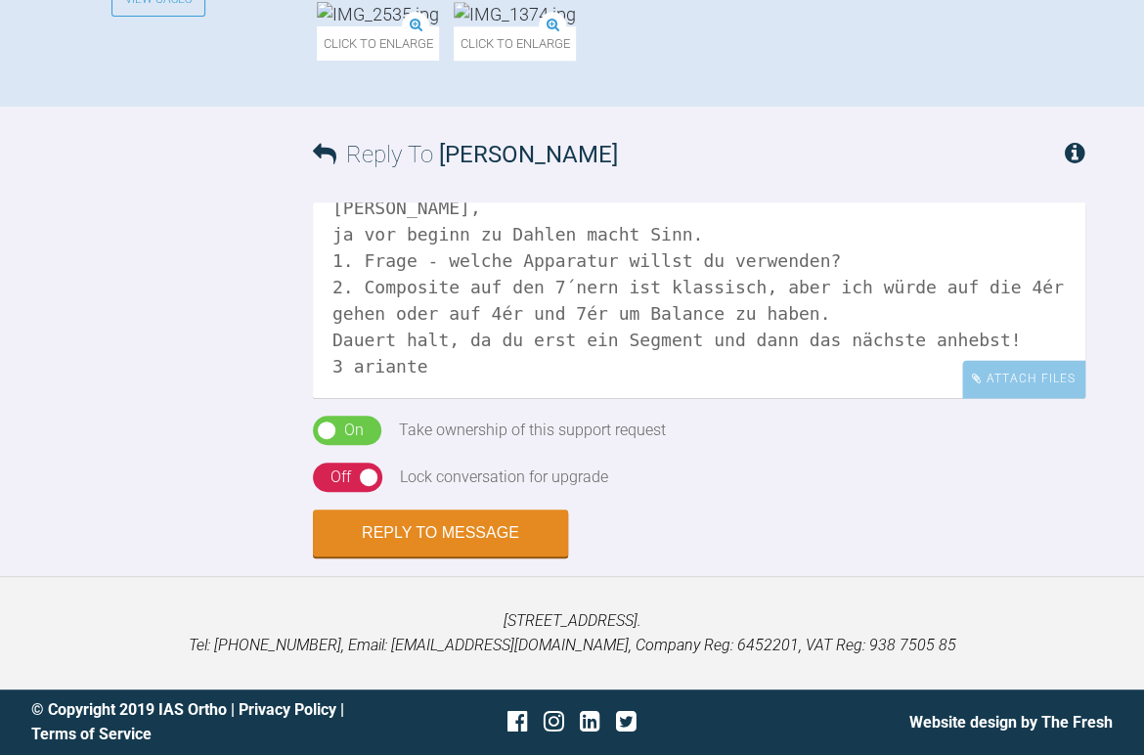
click at [340, 398] on textarea "Moin Salah, ja vor beginn zu Dahlen macht Sinn. 1. Frage - welche Apparatur wil…" at bounding box center [699, 300] width 773 height 196
click at [468, 398] on textarea "Moin Salah, ja vor beginn zu Dahlen macht Sinn. 1. Frage - welche Apparatur wil…" at bounding box center [699, 300] width 773 height 196
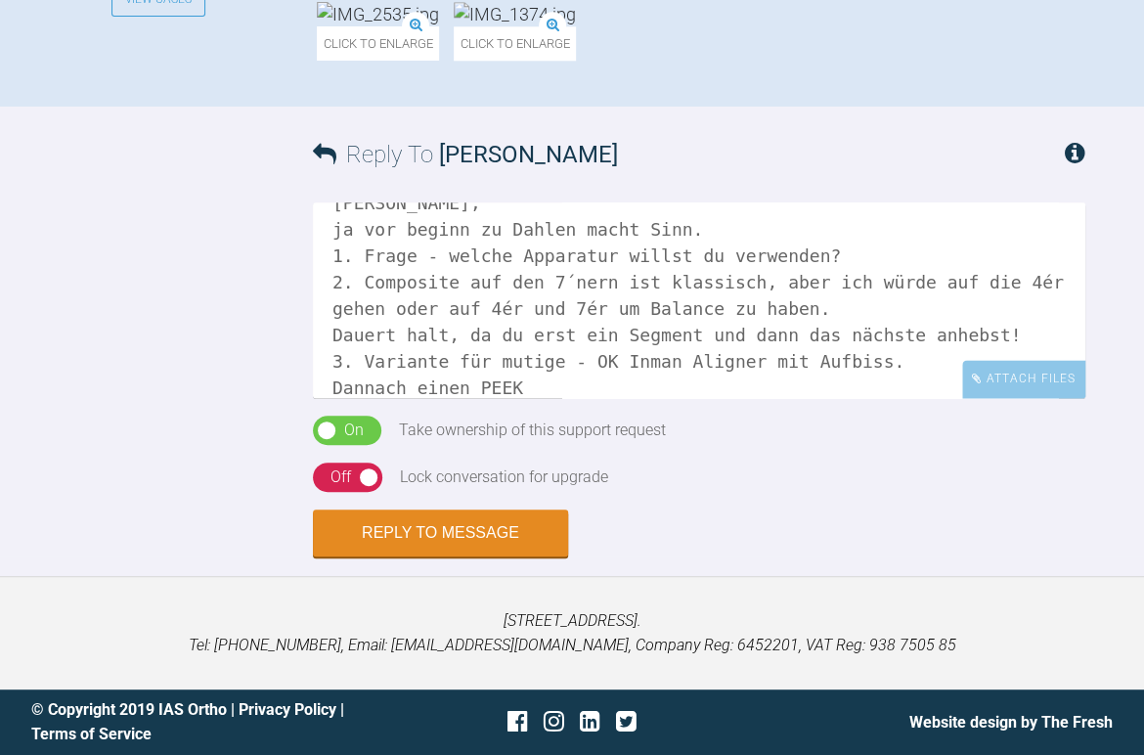
click at [365, 398] on textarea "Moin Salah, ja vor beginn zu Dahlen macht Sinn. 1. Frage - welche Apparatur wil…" at bounding box center [699, 300] width 773 height 196
click at [533, 398] on textarea "Moin Salah, ja vor beginn zu Dahlen macht Sinn. 1. Frage - welche Apparatur wil…" at bounding box center [699, 300] width 773 height 196
drag, startPoint x: 607, startPoint y: 487, endPoint x: 617, endPoint y: 489, distance: 10.0
click at [608, 398] on textarea "Moin Salah, ja vor beginn zu Dahlen macht Sinn. 1. Frage - welche Apparatur wil…" at bounding box center [699, 300] width 773 height 196
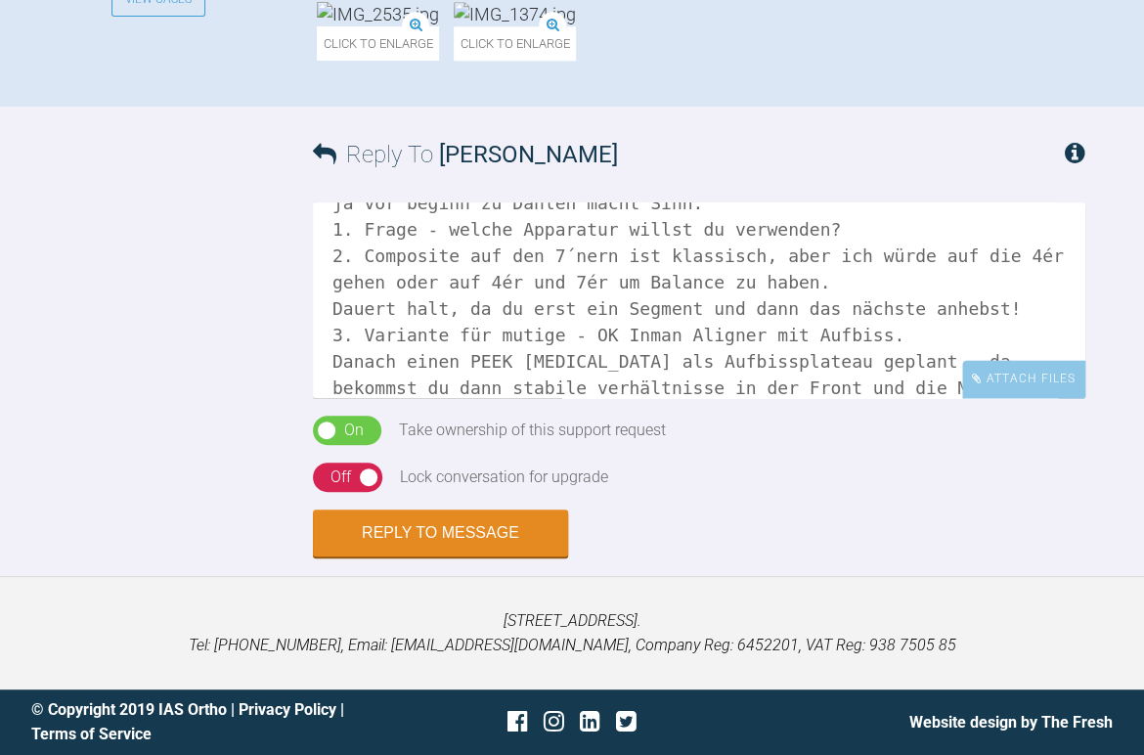
scroll to position [85, 0]
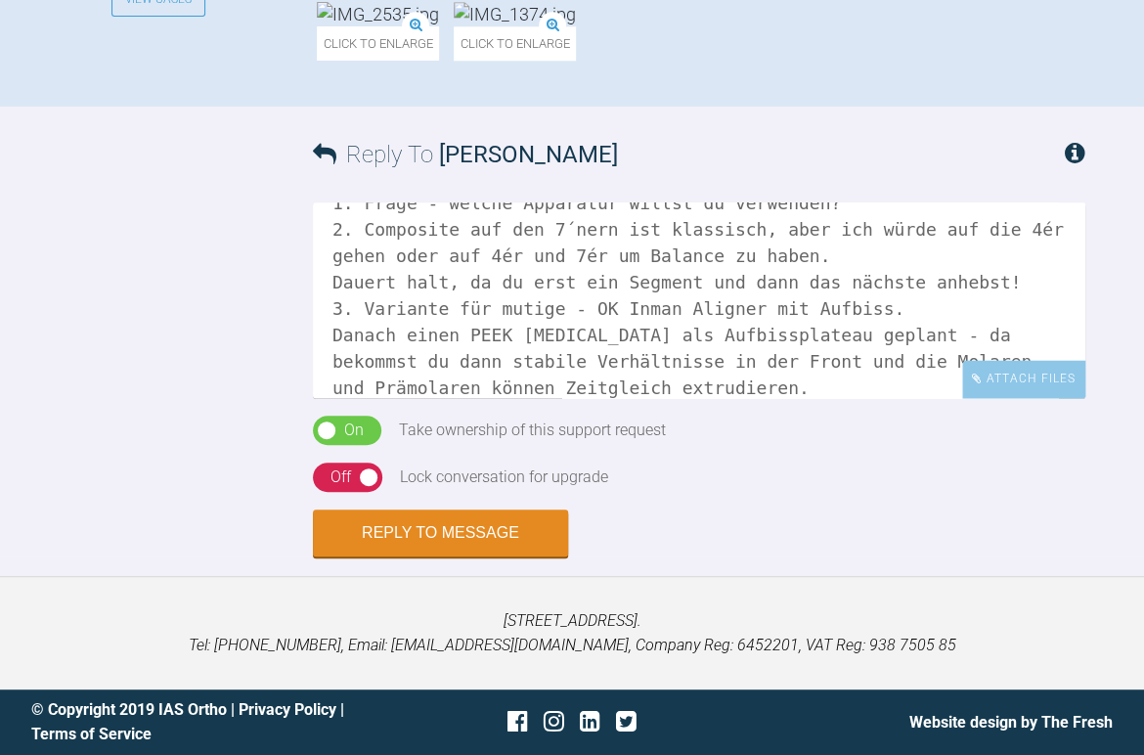
drag, startPoint x: 640, startPoint y: 487, endPoint x: 852, endPoint y: 519, distance: 214.7
click at [642, 398] on textarea "Moin Salah, ja vor beginn zu Dahlen macht Sinn. 1. Frage - welche Apparatur wil…" at bounding box center [699, 300] width 773 height 196
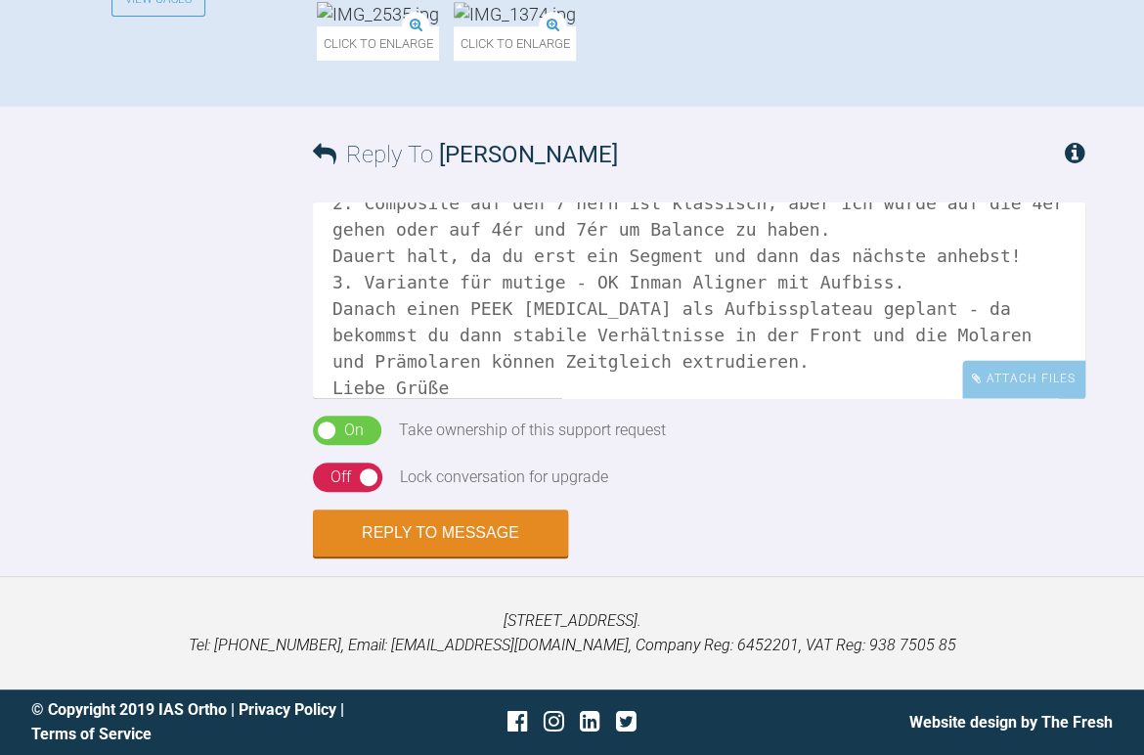
scroll to position [138, 0]
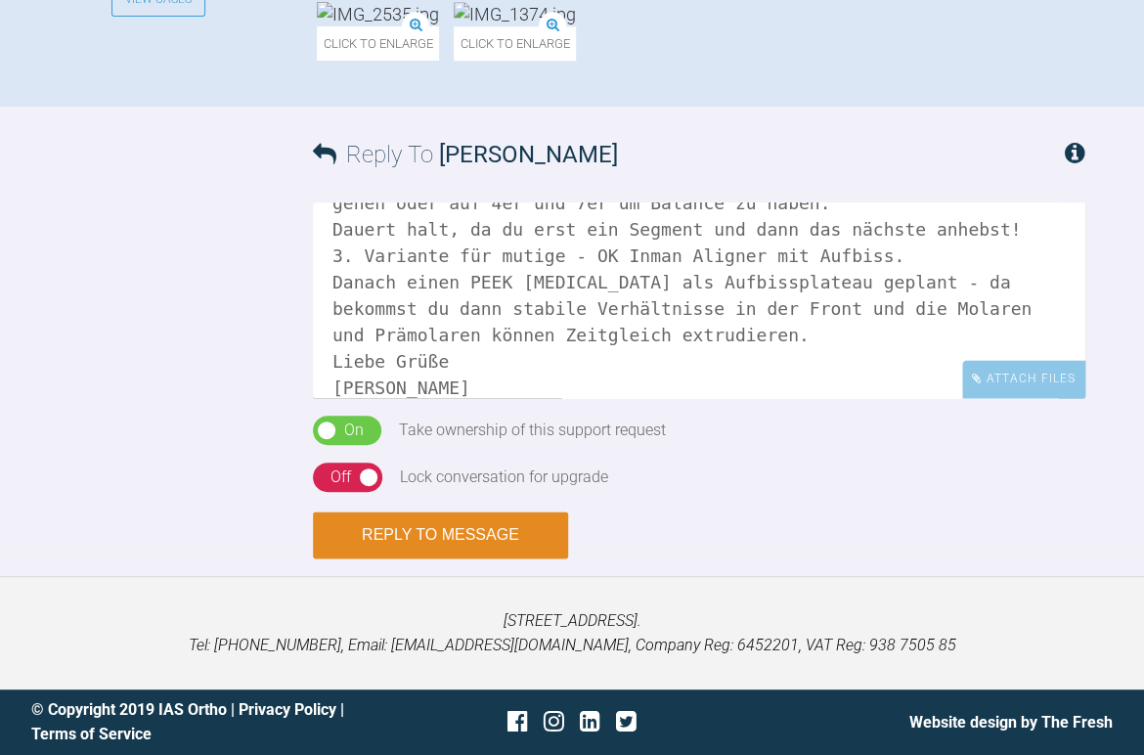
type textarea "Moin Salah, ja vor beginn zu Dahlen macht Sinn. 1. Frage - welche Apparatur wil…"
click at [423, 558] on button "Reply to Message" at bounding box center [440, 535] width 255 height 47
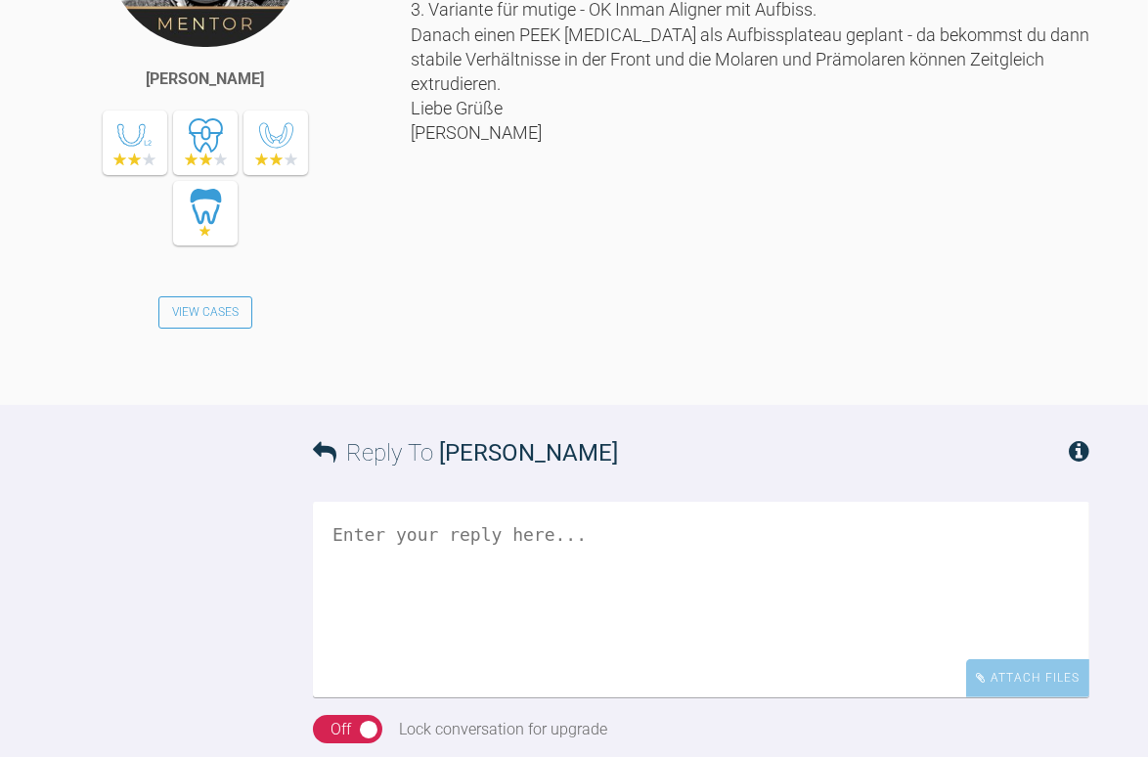
scroll to position [1135, 0]
